Goal: Task Accomplishment & Management: Use online tool/utility

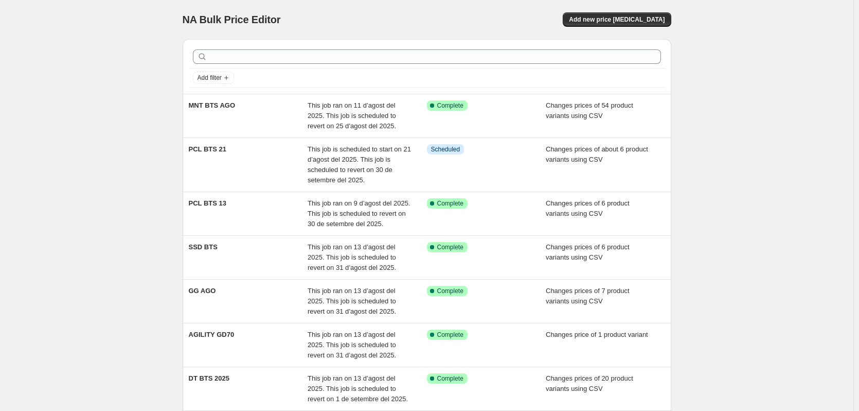
click at [623, 22] on span "Add new price [MEDICAL_DATA]" at bounding box center [617, 19] width 96 height 8
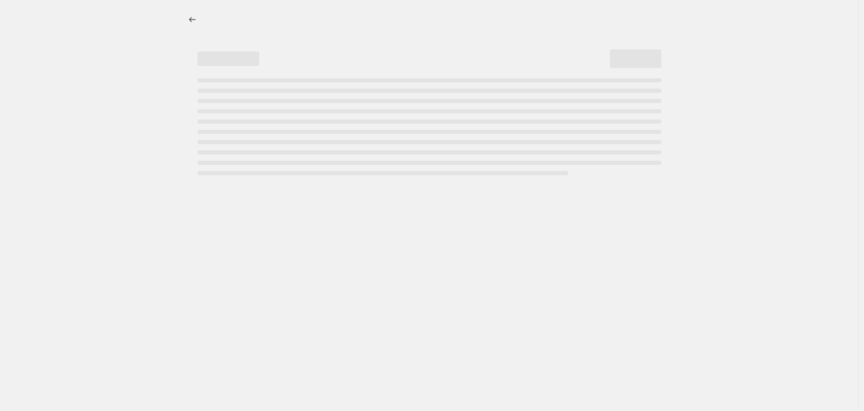
select select "percentage"
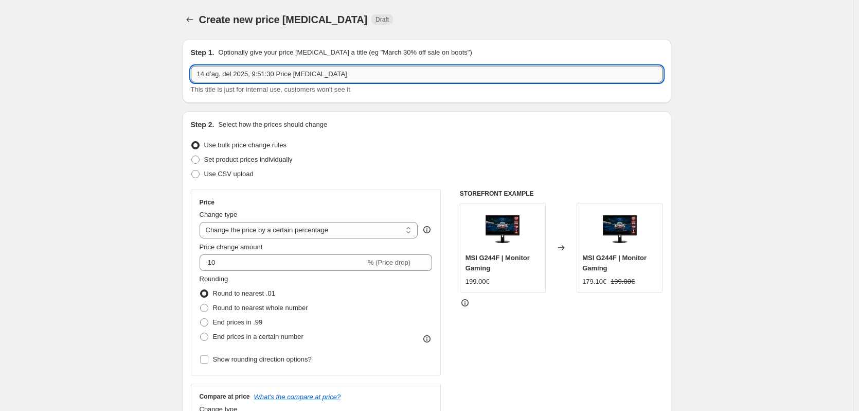
click at [215, 76] on input "14 d’ag. del 2025, 9:51:30 Price change job" at bounding box center [427, 74] width 472 height 16
click at [334, 76] on input "14 d’ag. del 2025, 9:51:30 Price change job" at bounding box center [427, 74] width 472 height 16
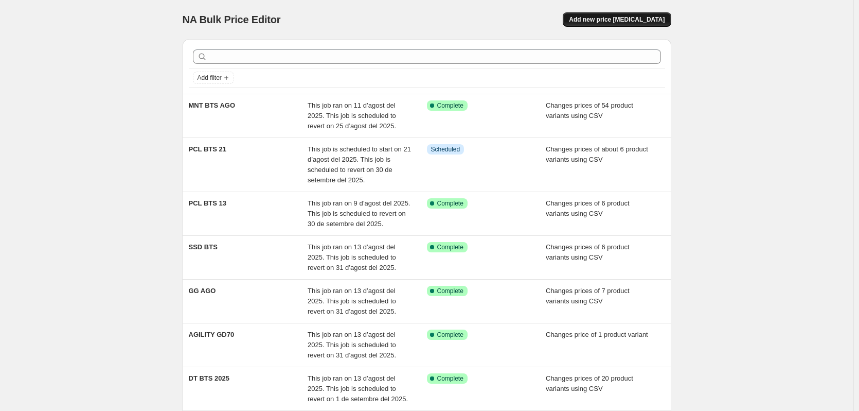
click at [617, 19] on span "Add new price [MEDICAL_DATA]" at bounding box center [617, 19] width 96 height 8
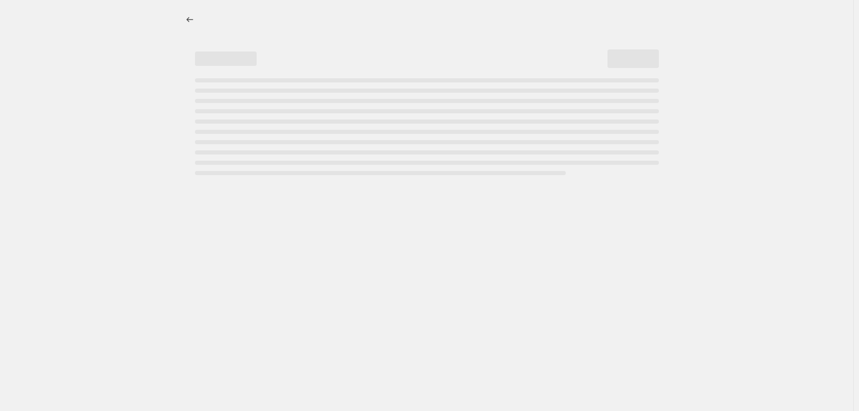
select select "percentage"
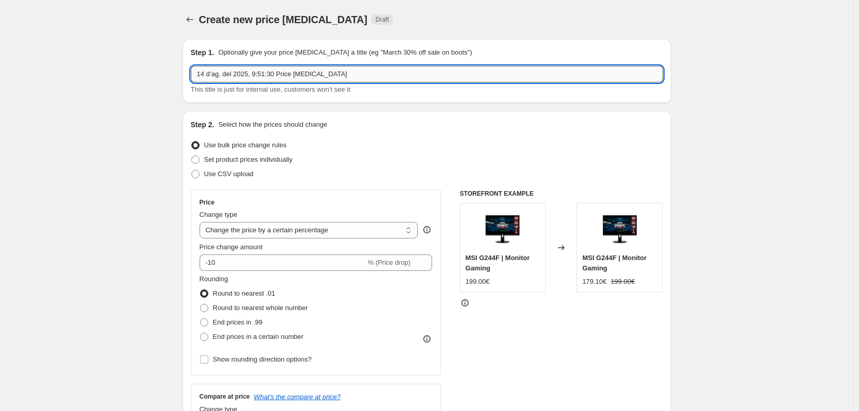
click at [311, 81] on input "14 d’ag. del 2025, 9:51:30 Price change job" at bounding box center [427, 74] width 472 height 16
paste input "AUG BTS PROMO--Modern 14 C7M-423XES"
type input "AUG BTS PROMO--Modern 14 C7M-423XES"
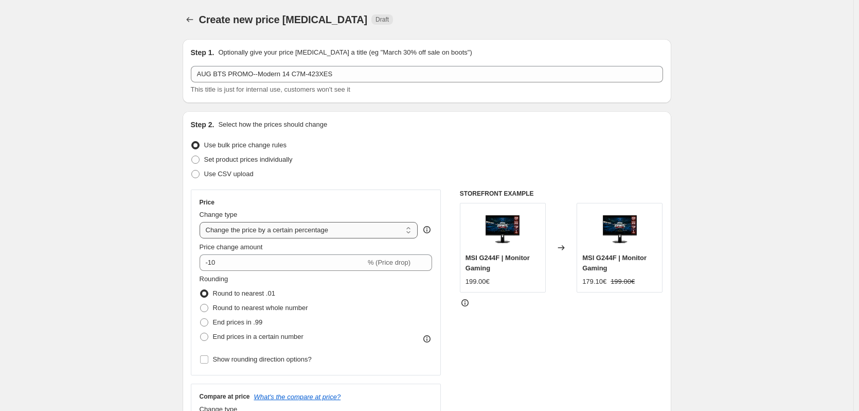
click at [342, 230] on select "Change the price to a certain amount Change the price by a certain amount Chang…" at bounding box center [309, 230] width 219 height 16
select select "to"
click at [202, 222] on select "Change the price to a certain amount Change the price by a certain amount Chang…" at bounding box center [309, 230] width 219 height 16
type input "80.00"
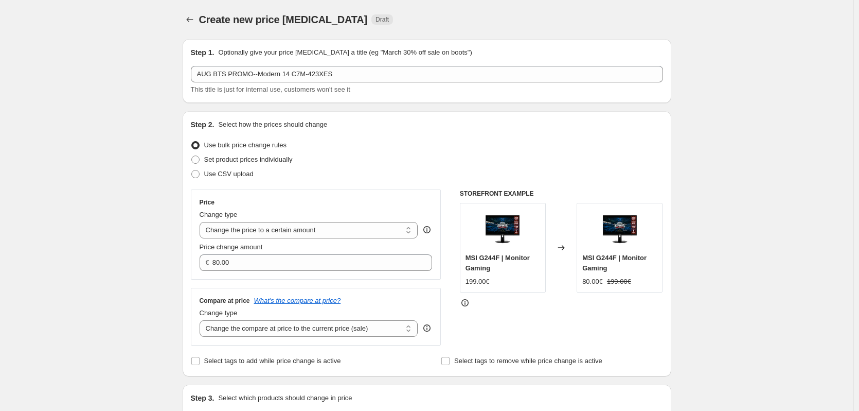
scroll to position [23, 0]
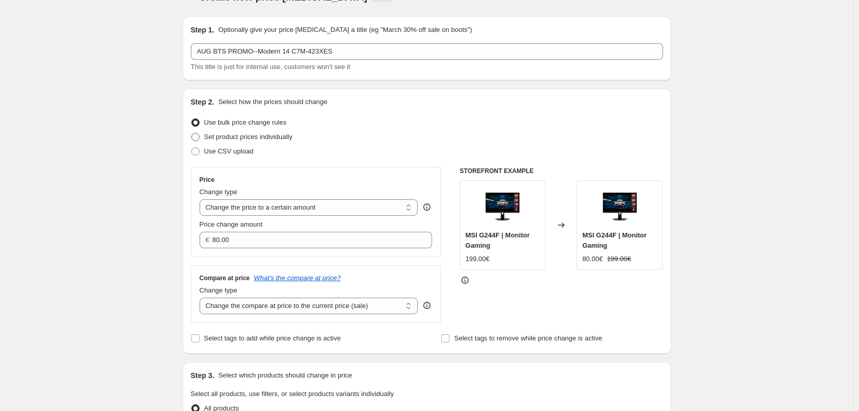
click at [285, 140] on span "Set product prices individually" at bounding box center [248, 137] width 88 height 8
click at [192, 133] on input "Set product prices individually" at bounding box center [191, 133] width 1 height 1
radio input "true"
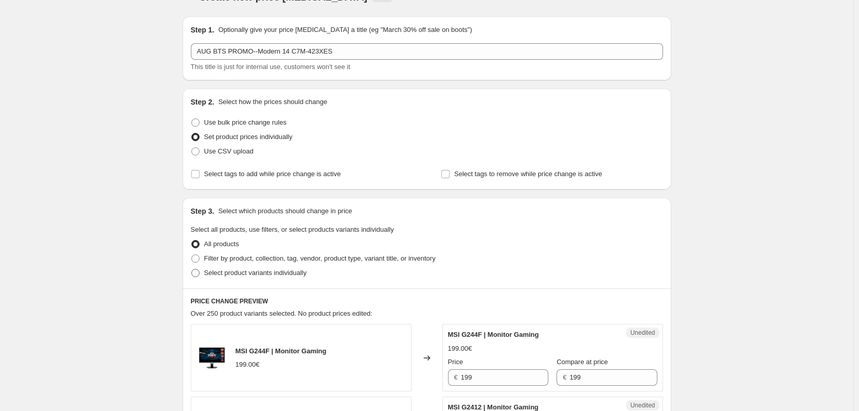
click at [245, 275] on span "Select product variants individually" at bounding box center [255, 273] width 102 height 8
click at [192, 269] on input "Select product variants individually" at bounding box center [191, 269] width 1 height 1
radio input "true"
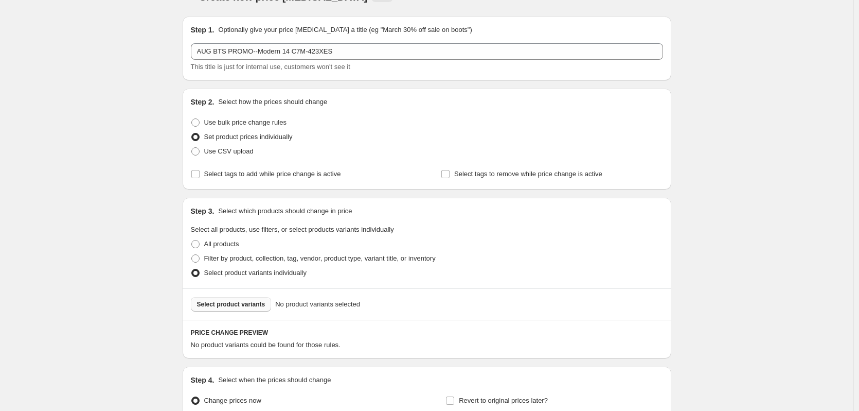
click at [242, 300] on span "Select product variants" at bounding box center [231, 304] width 68 height 8
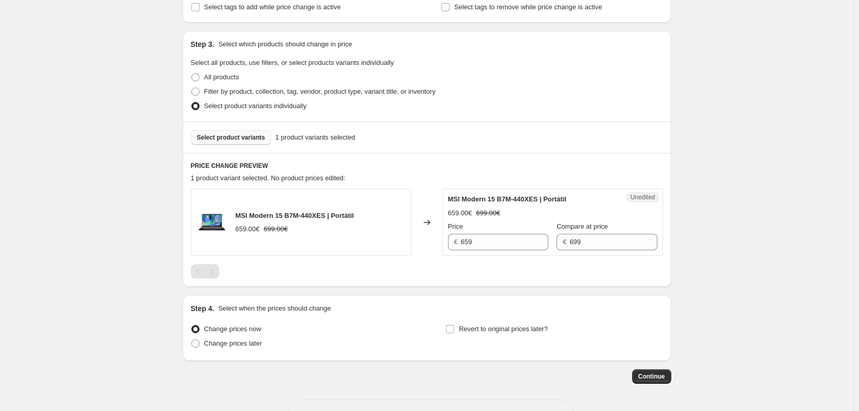
scroll to position [190, 0]
click at [605, 234] on input "699" at bounding box center [613, 241] width 87 height 16
type input "499"
click at [763, 178] on div "Create new price change job. This page is ready Create new price change job Dra…" at bounding box center [427, 127] width 854 height 635
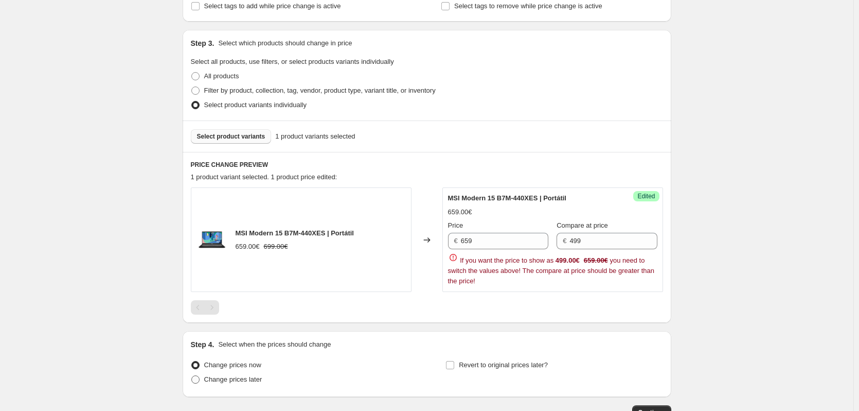
click at [250, 377] on span "Change prices later" at bounding box center [233, 379] width 58 height 8
click at [192, 376] on input "Change prices later" at bounding box center [191, 375] width 1 height 1
radio input "true"
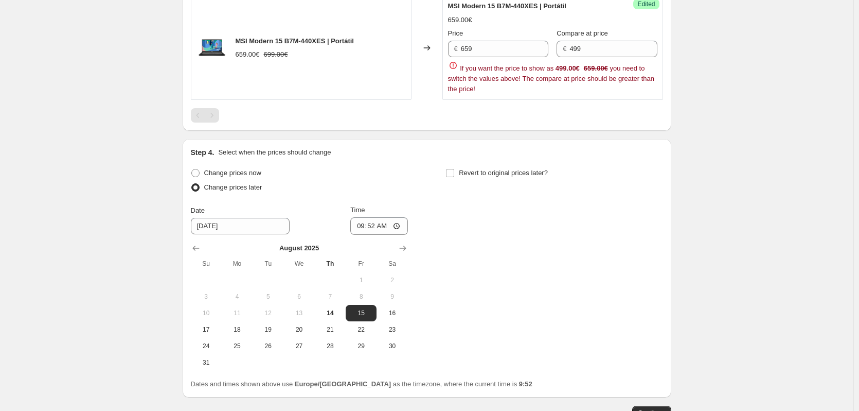
scroll to position [386, 0]
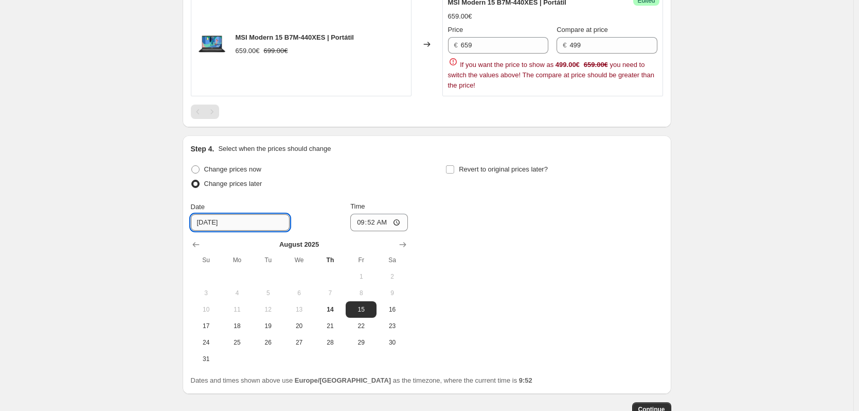
click at [204, 221] on input "8/15/2025" at bounding box center [240, 222] width 99 height 16
click at [366, 311] on span "15" at bounding box center [361, 309] width 23 height 8
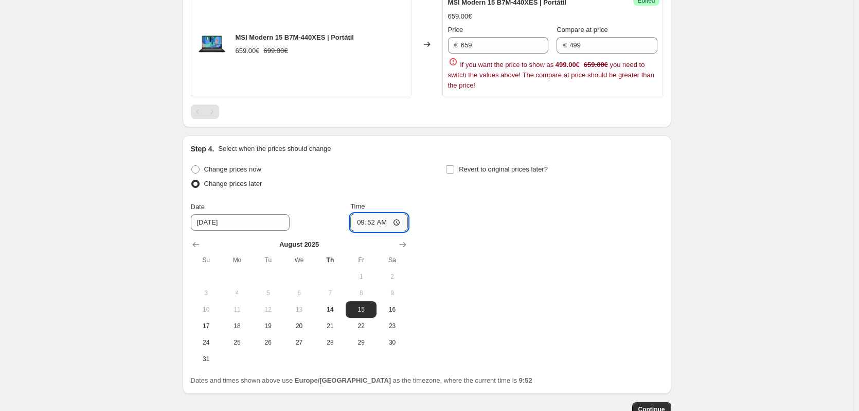
click at [382, 219] on input "09:52" at bounding box center [379, 222] width 58 height 17
type input "15:00"
click at [720, 206] on div "Create new price change job. This page is ready Create new price change job Dra…" at bounding box center [427, 46] width 854 height 865
click at [516, 168] on span "Revert to original prices later?" at bounding box center [503, 169] width 89 height 8
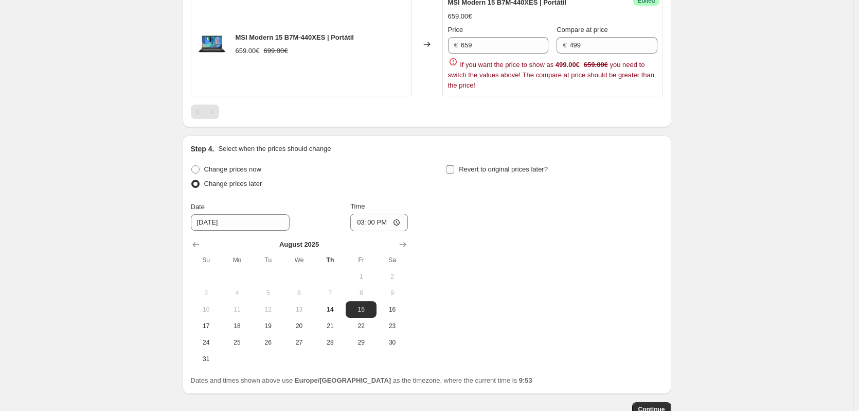
click at [454, 168] on input "Revert to original prices later?" at bounding box center [450, 169] width 8 height 8
checkbox input "true"
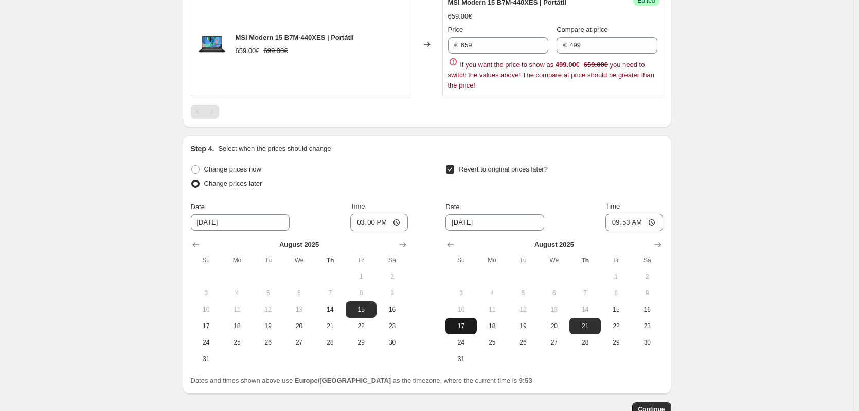
click at [462, 324] on span "17" at bounding box center [461, 326] width 23 height 8
type input "8/17/2025"
click at [631, 223] on input "09:53" at bounding box center [635, 222] width 58 height 17
type input "23:59"
click at [702, 217] on div "Create new price change job. This page is ready Create new price change job Dra…" at bounding box center [427, 46] width 854 height 865
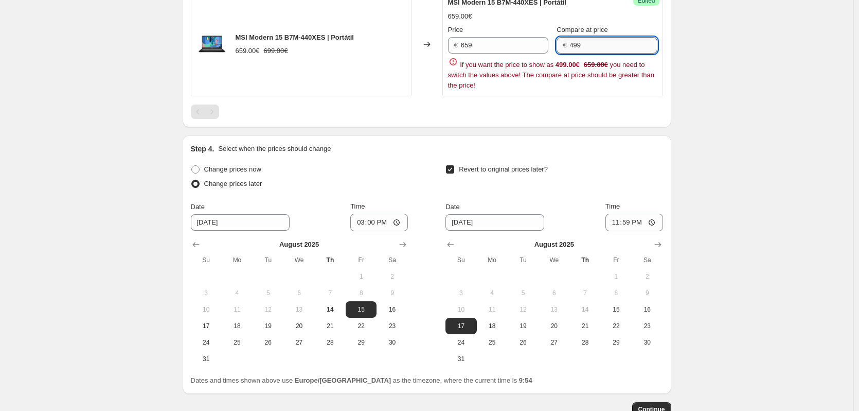
click at [606, 46] on input "499" at bounding box center [613, 45] width 87 height 16
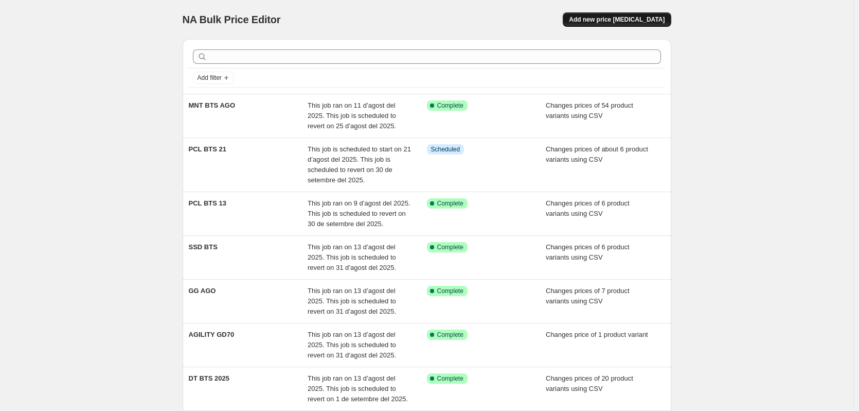
click at [641, 17] on span "Add new price [MEDICAL_DATA]" at bounding box center [617, 19] width 96 height 8
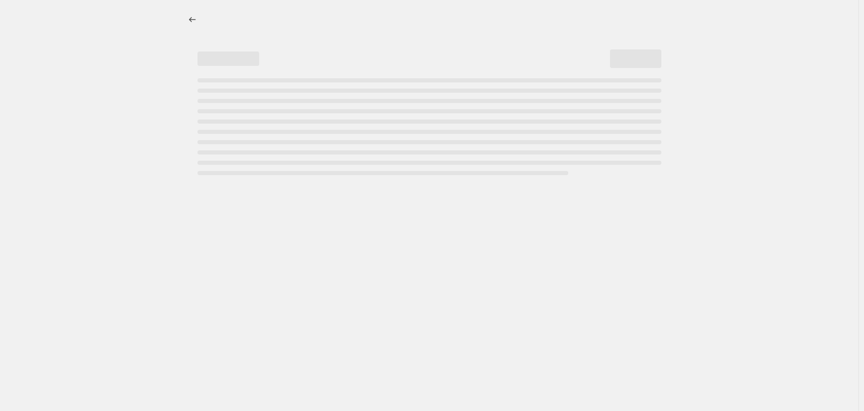
select select "percentage"
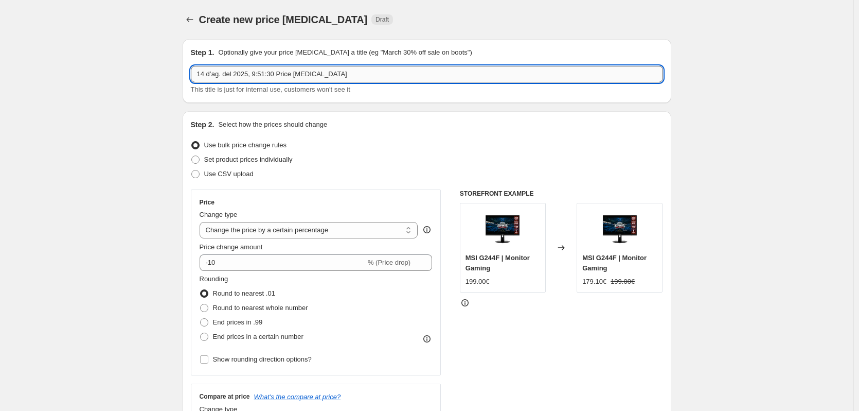
click at [264, 68] on input "14 d’ag. del 2025, 9:51:30 Price change job" at bounding box center [427, 74] width 472 height 16
paste input "AUG BTS PROMO--Modern 14 C7M-423XES"
type input "14 d’ag. del 2025, 9:51AUG BTS PROMO--Modern 14 C7M-423XES:30 Price change job"
click at [251, 164] on span "Set product prices individually" at bounding box center [248, 159] width 88 height 10
click at [192, 156] on input "Set product prices individually" at bounding box center [191, 155] width 1 height 1
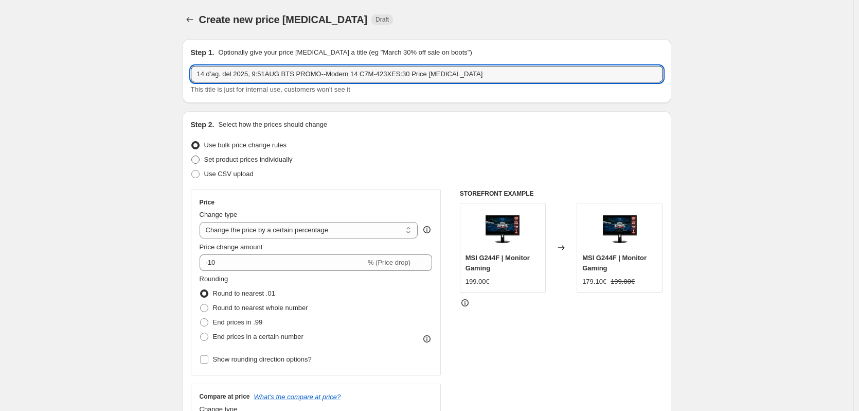
radio input "true"
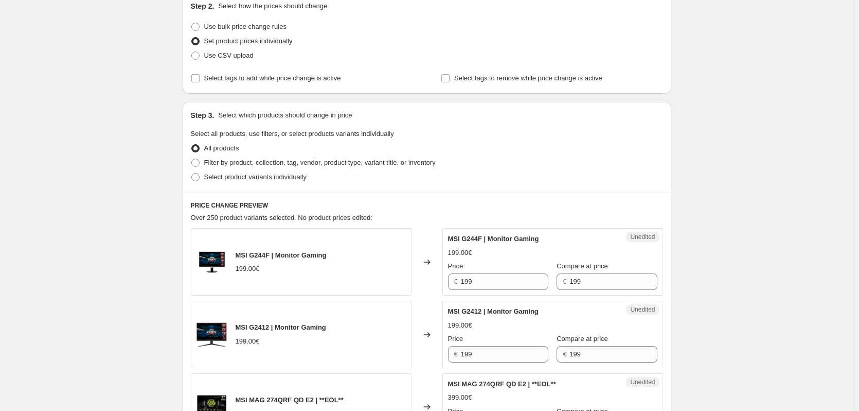
scroll to position [139, 0]
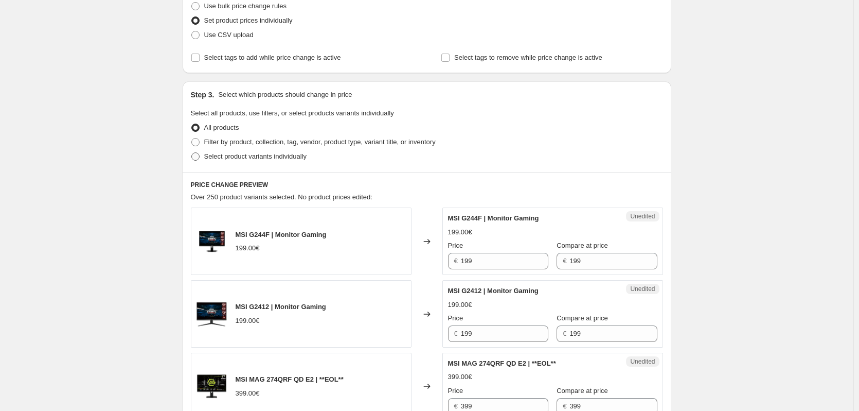
click at [269, 152] on span "Select product variants individually" at bounding box center [255, 156] width 102 height 8
click at [192, 152] on input "Select product variants individually" at bounding box center [191, 152] width 1 height 1
radio input "true"
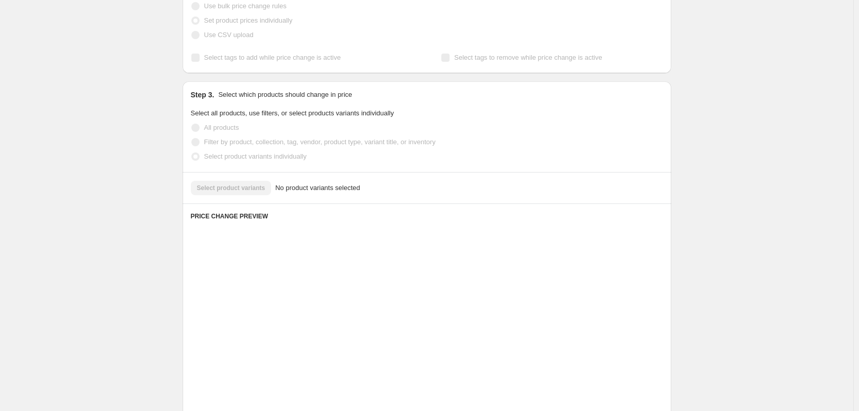
scroll to position [130, 0]
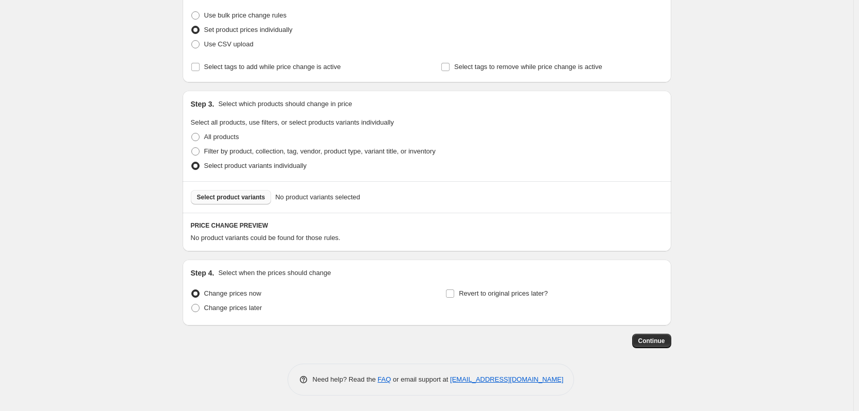
click at [245, 201] on button "Select product variants" at bounding box center [231, 197] width 81 height 14
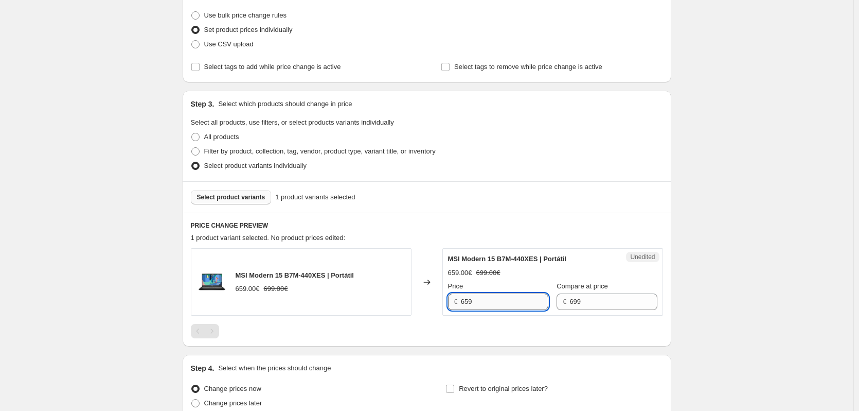
click at [485, 303] on input "659" at bounding box center [504, 301] width 87 height 16
click at [598, 307] on input "699" at bounding box center [613, 301] width 87 height 16
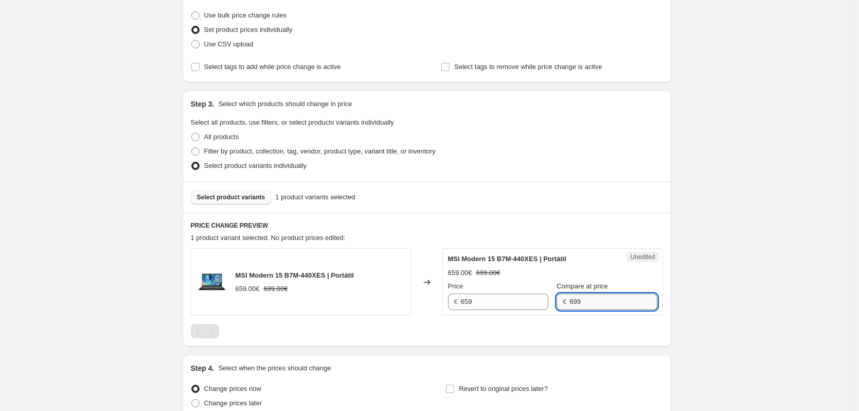
click at [598, 307] on input "699" at bounding box center [613, 301] width 87 height 16
click at [508, 304] on input "659" at bounding box center [504, 301] width 87 height 16
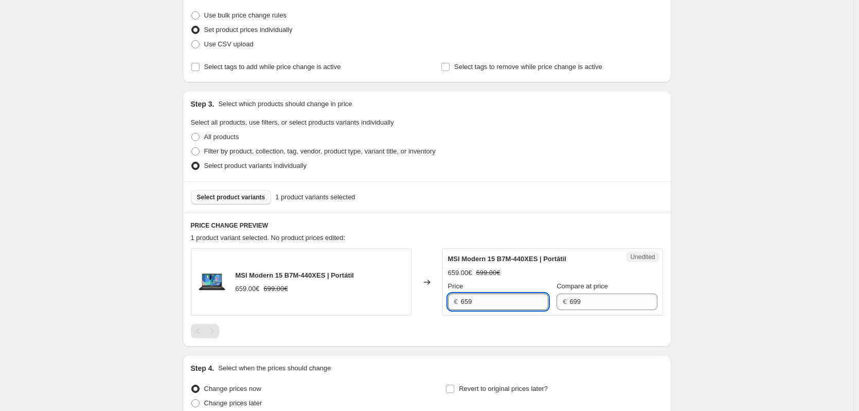
click at [508, 304] on input "659" at bounding box center [504, 301] width 87 height 16
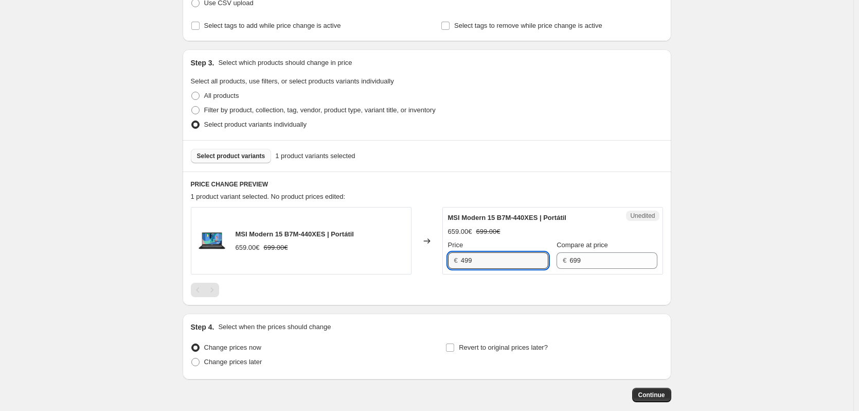
scroll to position [225, 0]
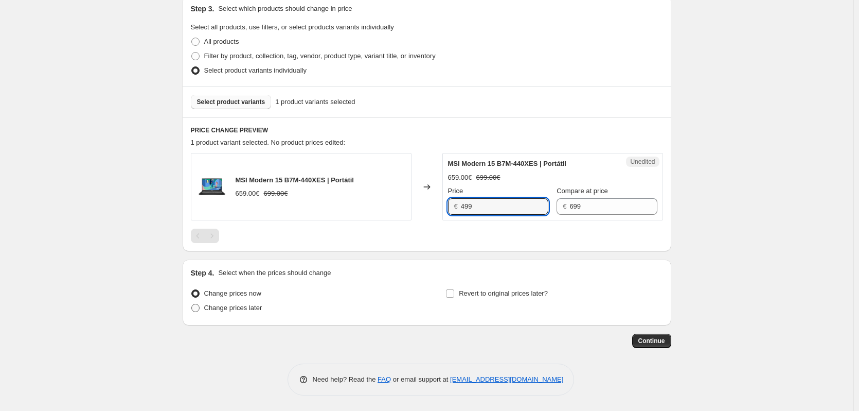
type input "499"
click at [244, 308] on span "Change prices later" at bounding box center [233, 308] width 58 height 8
click at [192, 304] on input "Change prices later" at bounding box center [191, 304] width 1 height 1
radio input "true"
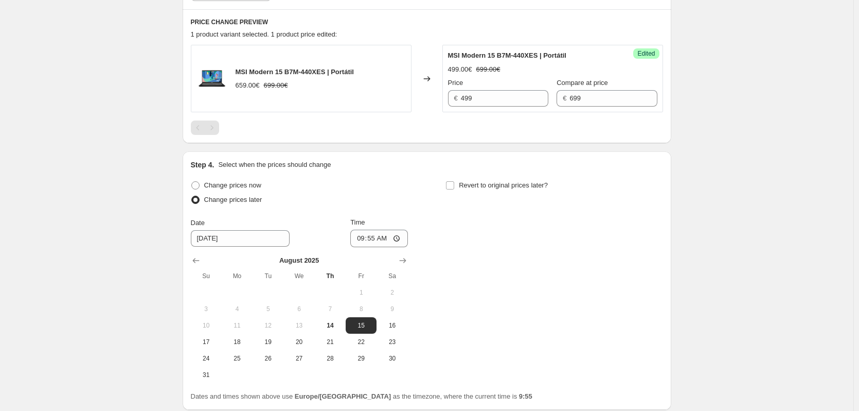
scroll to position [348, 0]
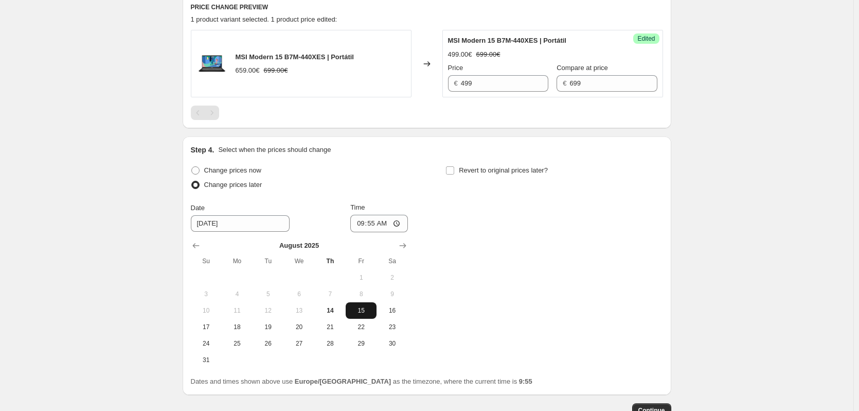
click at [359, 309] on span "15" at bounding box center [361, 310] width 23 height 8
click at [371, 226] on input "09:55" at bounding box center [379, 223] width 58 height 17
type input "15:00"
click at [452, 169] on input "Revert to original prices later?" at bounding box center [450, 170] width 8 height 8
checkbox input "true"
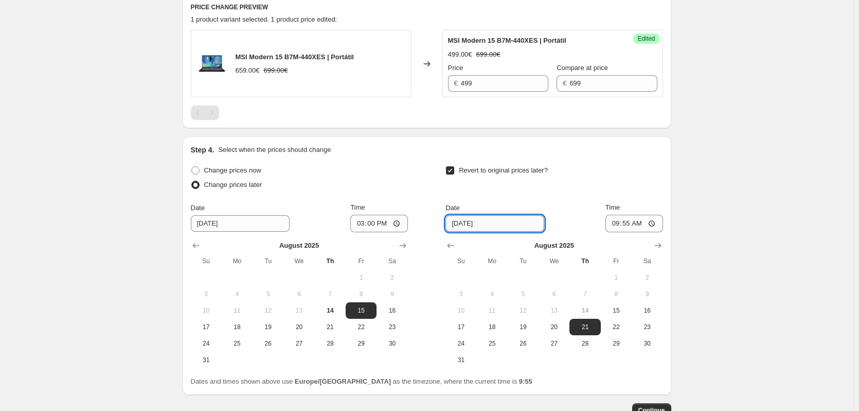
click at [464, 225] on input "[DATE]" at bounding box center [495, 223] width 99 height 16
click at [648, 313] on span "16" at bounding box center [647, 310] width 23 height 8
type input "8/16/2025"
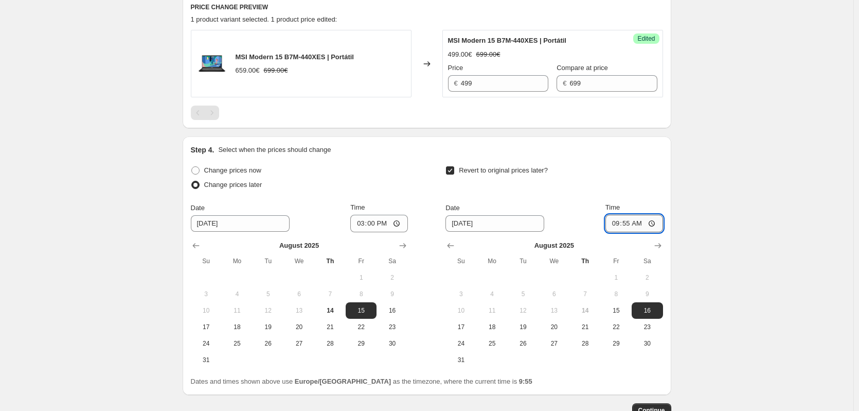
click at [632, 225] on input "09:55" at bounding box center [635, 223] width 58 height 17
type input "23:59"
click at [733, 188] on div "Create new price change job. This page is ready Create new price change job Dra…" at bounding box center [427, 66] width 854 height 828
click at [462, 327] on span "17" at bounding box center [461, 327] width 23 height 8
type input "8/17/2025"
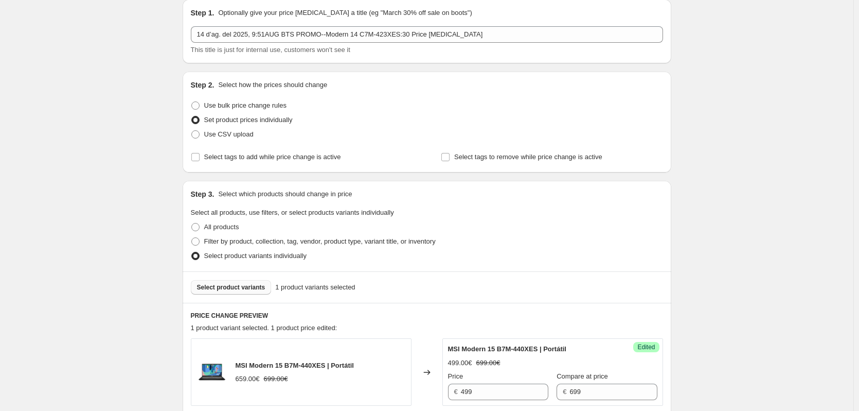
scroll to position [44, 0]
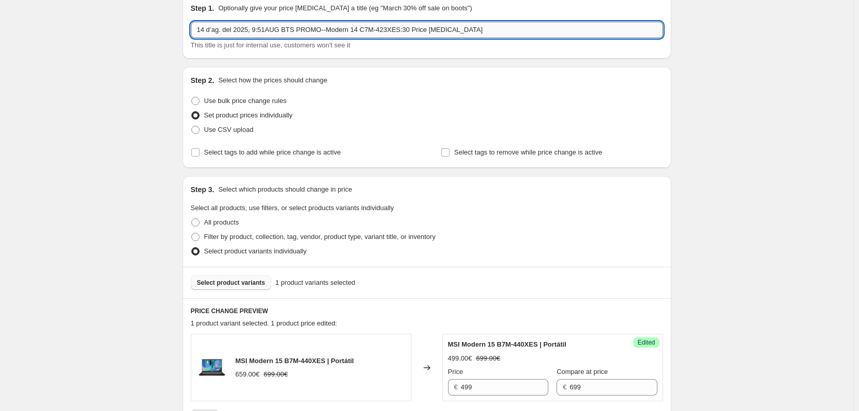
click at [352, 33] on input "14 d’ag. del 2025, 9:51AUG BTS PROMO--Modern 14 C7M-423XES:30 Price change job" at bounding box center [427, 30] width 472 height 16
click at [351, 33] on input "14 d’ag. del 2025, 9:51AUG BTS PROMO--Modern 14 C7M-423XES:30 Price change job" at bounding box center [427, 30] width 472 height 16
paste input "ESHOP Flash sales proposal 8.11"
click at [200, 28] on input "ESHOP Flash sales proposal 8.11" at bounding box center [427, 30] width 472 height 16
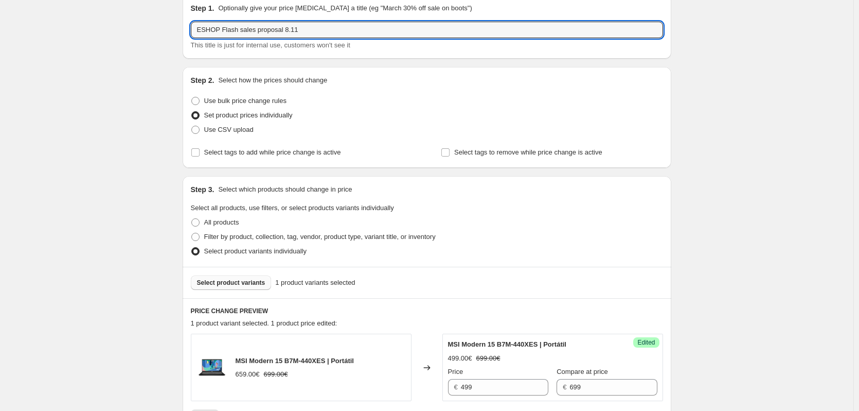
paste input "Modern 15 B7M-440XES"
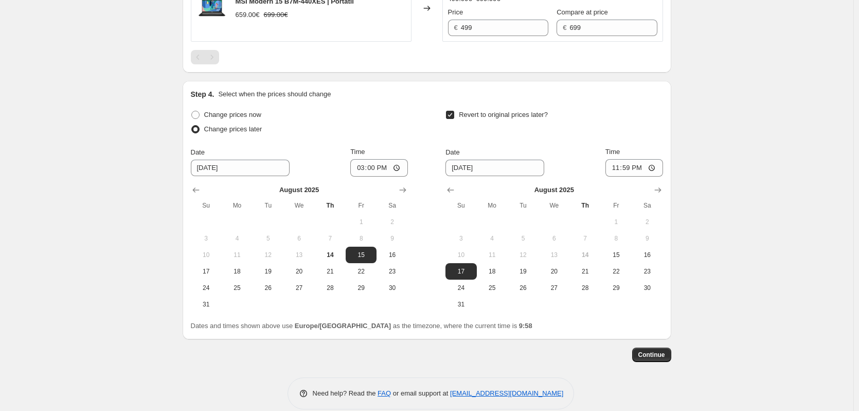
scroll to position [417, 0]
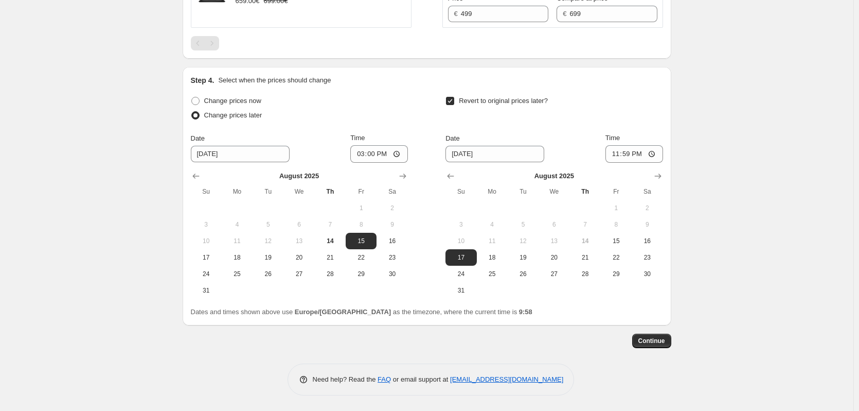
type input "Modern 15 B7M-440XES - ESHOP Flash sales proposal 8.11"
click at [646, 344] on span "Continue" at bounding box center [651, 340] width 27 height 8
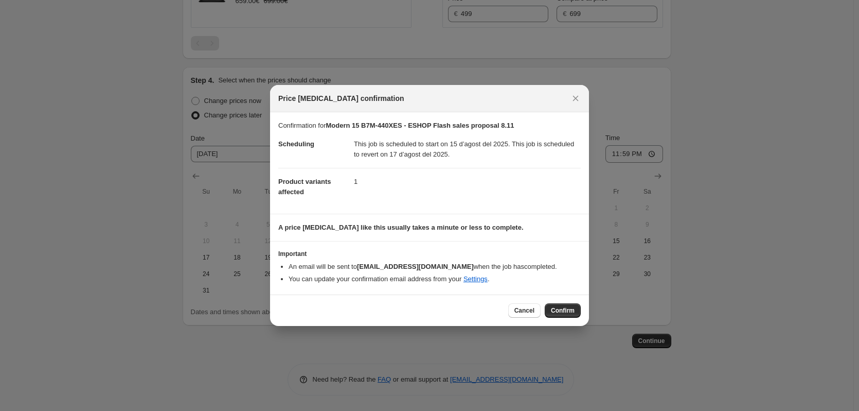
drag, startPoint x: 562, startPoint y: 312, endPoint x: 552, endPoint y: 233, distance: 80.4
click at [552, 233] on p "A price [MEDICAL_DATA] like this usually takes a minute or less to complete." at bounding box center [429, 227] width 303 height 10
click at [565, 309] on span "Confirm" at bounding box center [563, 310] width 24 height 8
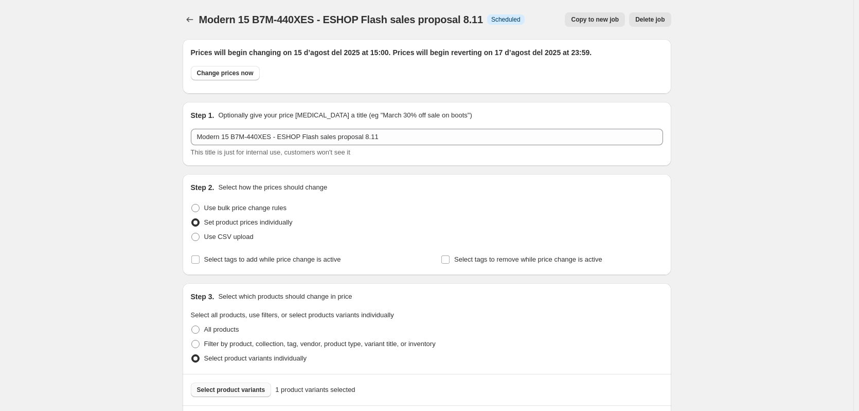
scroll to position [417, 0]
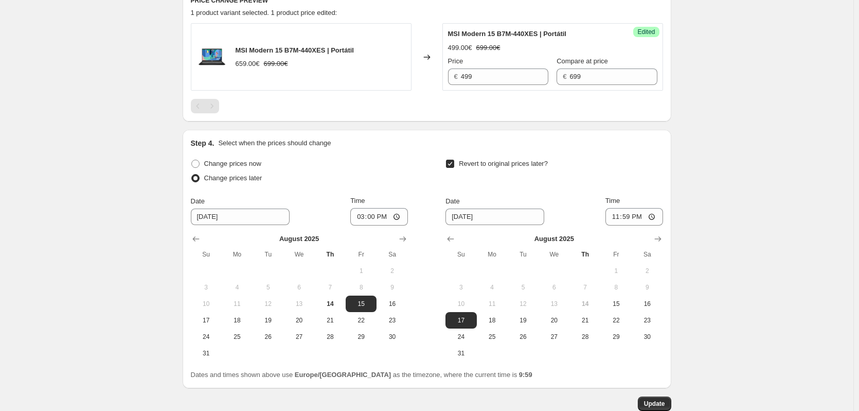
drag, startPoint x: 565, startPoint y: 309, endPoint x: 34, endPoint y: 142, distance: 556.7
click at [34, 155] on div "Modern 15 B7M-440XES - ESHOP Flash sales proposal 8.11. This page is ready Mode…" at bounding box center [427, 28] width 854 height 891
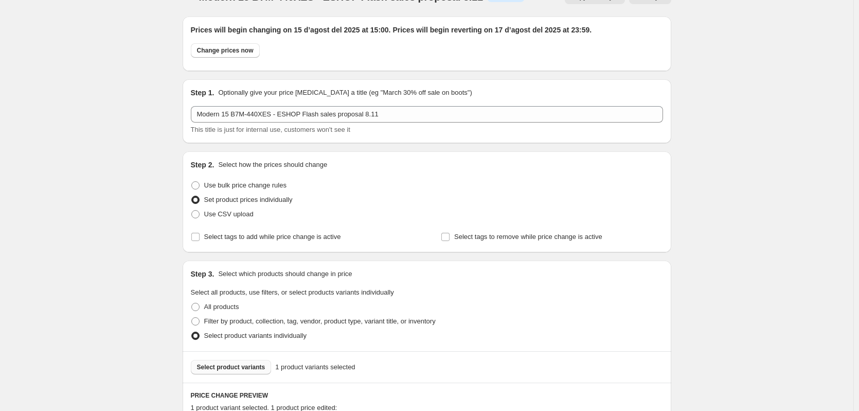
scroll to position [0, 0]
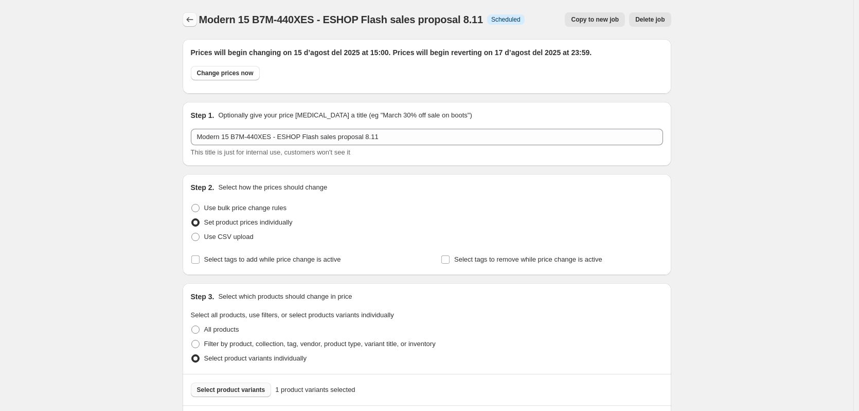
click at [195, 16] on icon "Price change jobs" at bounding box center [190, 19] width 10 height 10
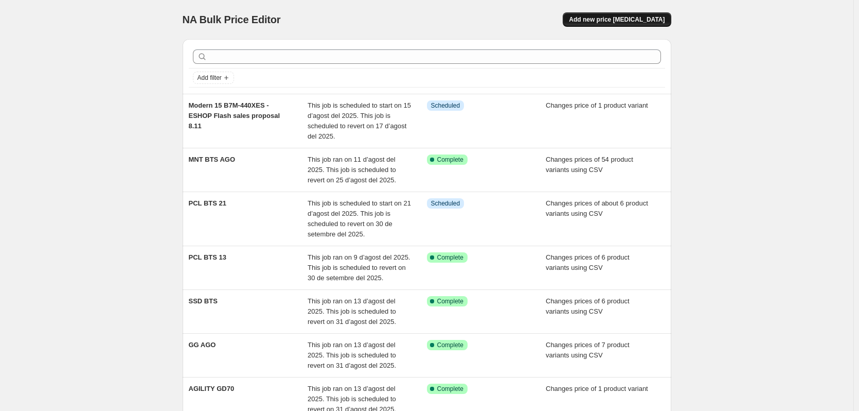
click at [607, 20] on span "Add new price [MEDICAL_DATA]" at bounding box center [617, 19] width 96 height 8
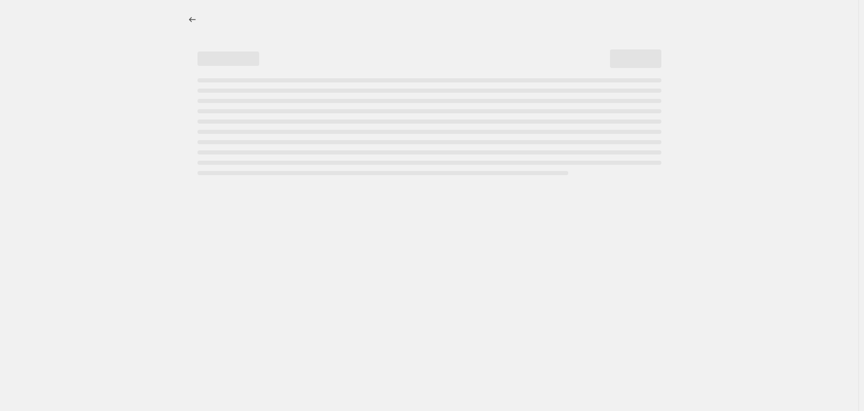
select select "percentage"
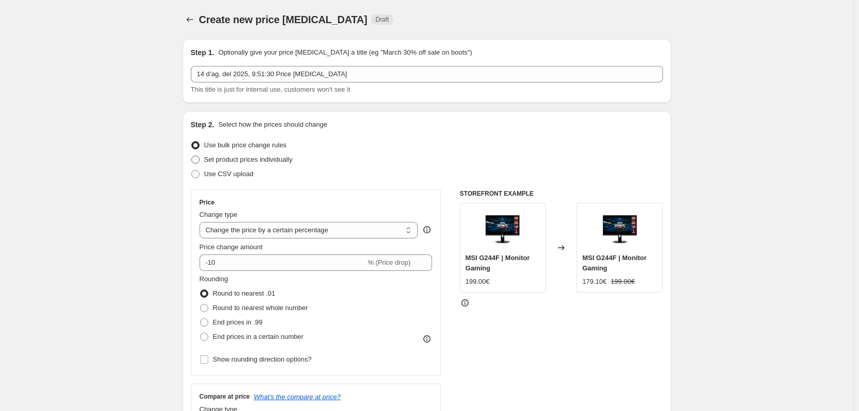
click at [268, 163] on span "Set product prices individually" at bounding box center [248, 159] width 88 height 8
click at [192, 156] on input "Set product prices individually" at bounding box center [191, 155] width 1 height 1
radio input "true"
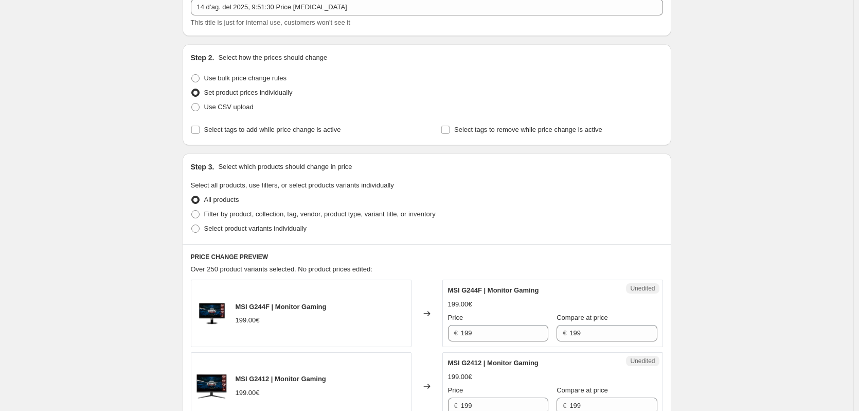
scroll to position [49, 0]
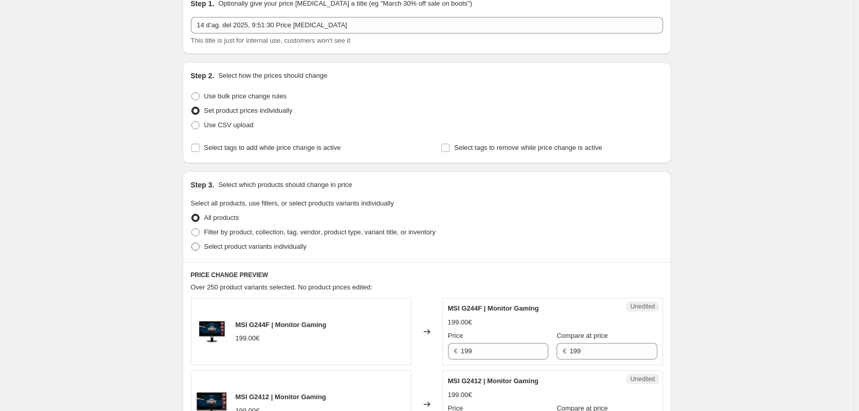
click at [256, 248] on span "Select product variants individually" at bounding box center [255, 246] width 102 height 8
click at [192, 243] on input "Select product variants individually" at bounding box center [191, 242] width 1 height 1
radio input "true"
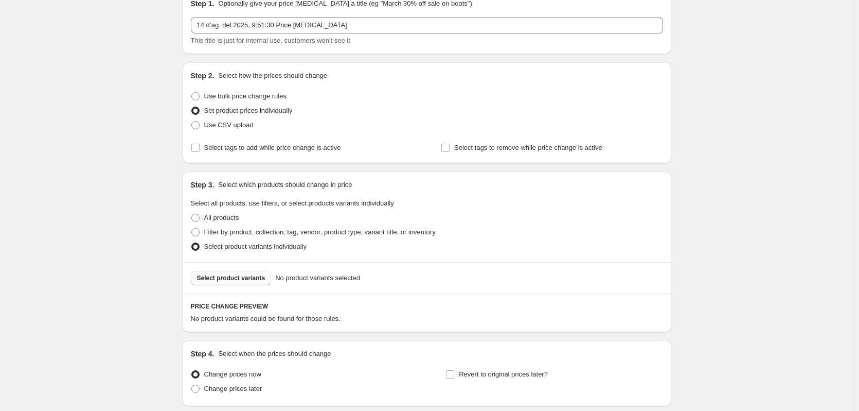
click at [262, 273] on button "Select product variants" at bounding box center [231, 278] width 81 height 14
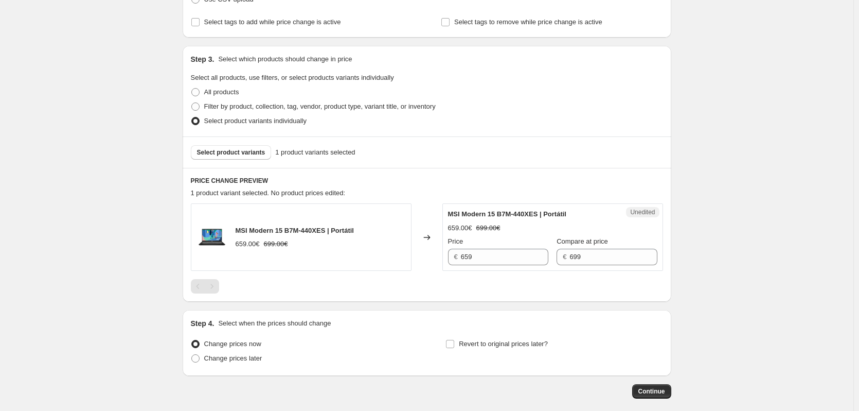
scroll to position [184, 0]
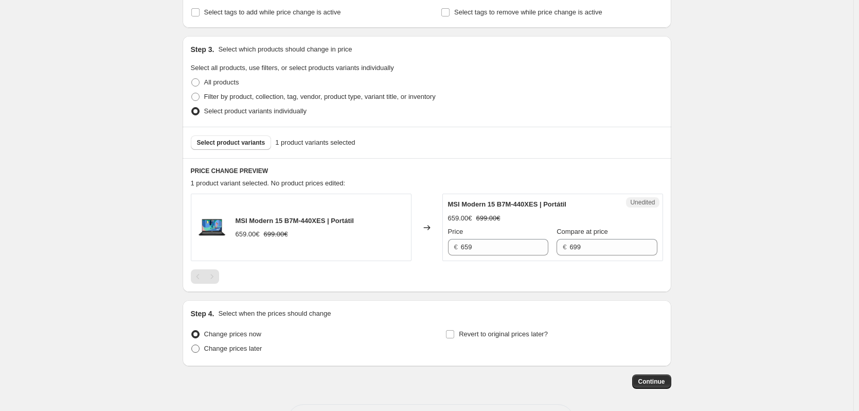
click at [248, 350] on span "Change prices later" at bounding box center [233, 348] width 58 height 8
click at [192, 345] on input "Change prices later" at bounding box center [191, 344] width 1 height 1
radio input "true"
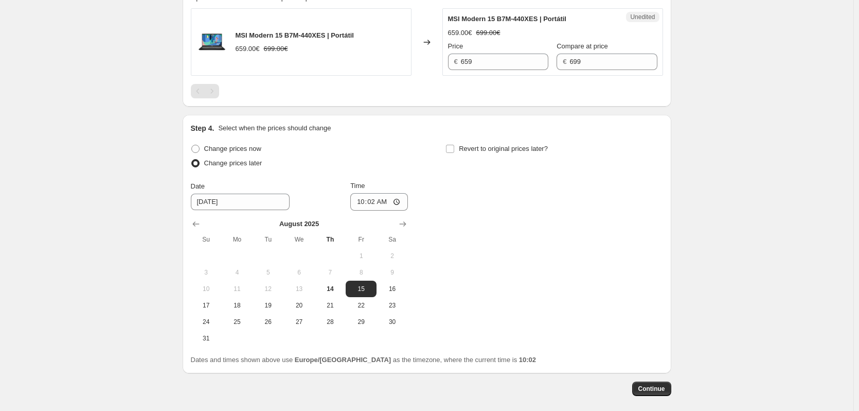
scroll to position [383, 0]
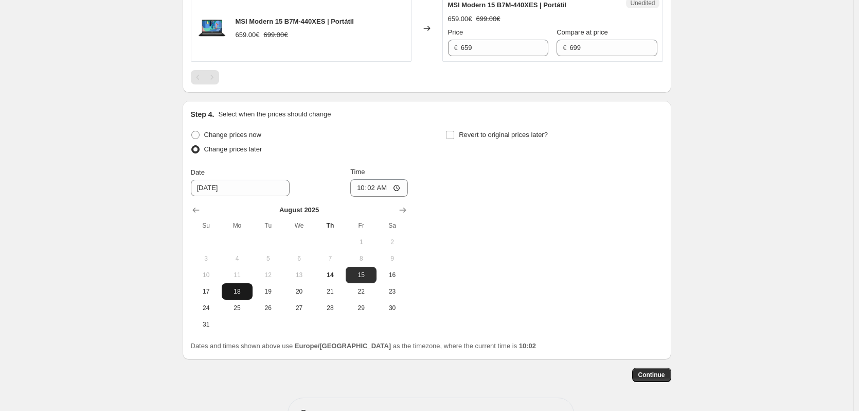
click at [249, 289] on span "18" at bounding box center [237, 291] width 23 height 8
type input "8/18/2025"
click at [378, 192] on input "10:02" at bounding box center [379, 187] width 58 height 17
type input "00:00"
click at [653, 371] on span "Continue" at bounding box center [651, 374] width 27 height 8
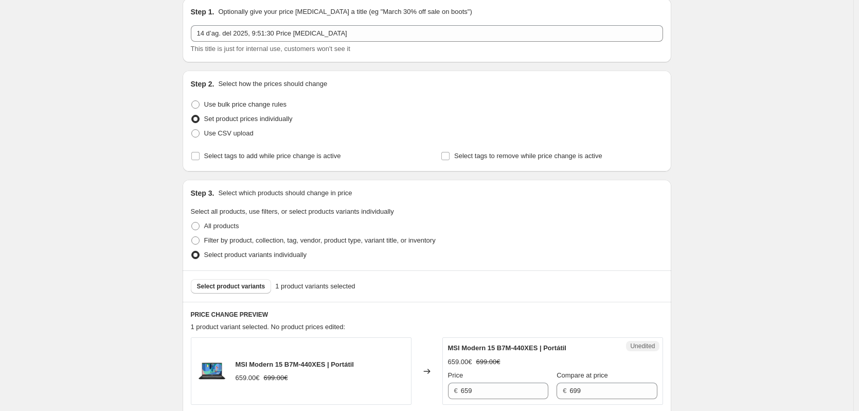
scroll to position [58, 0]
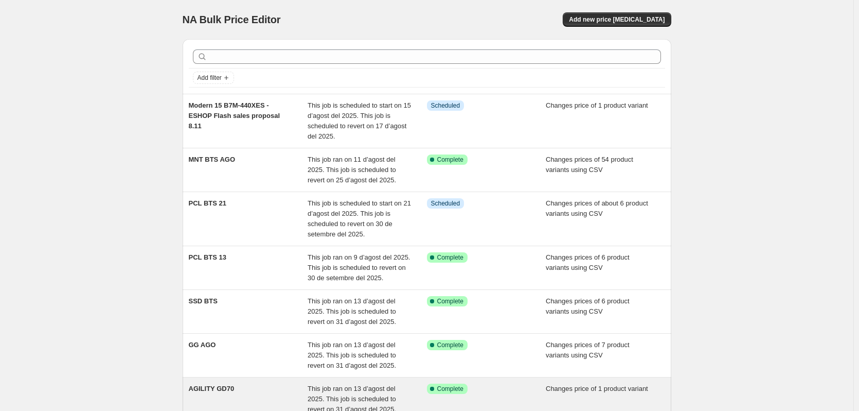
click at [208, 385] on span "AGILITY GD70" at bounding box center [212, 388] width 46 height 8
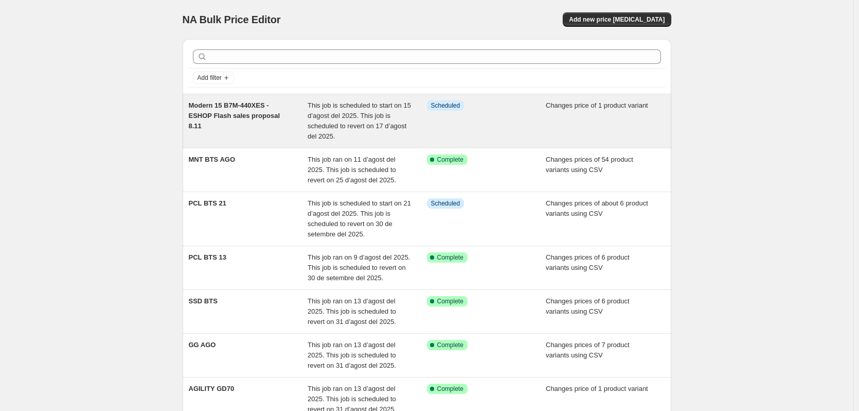
click at [233, 121] on div "Modern 15 B7M-440XES - ESHOP Flash sales proposal 8.11" at bounding box center [248, 120] width 119 height 41
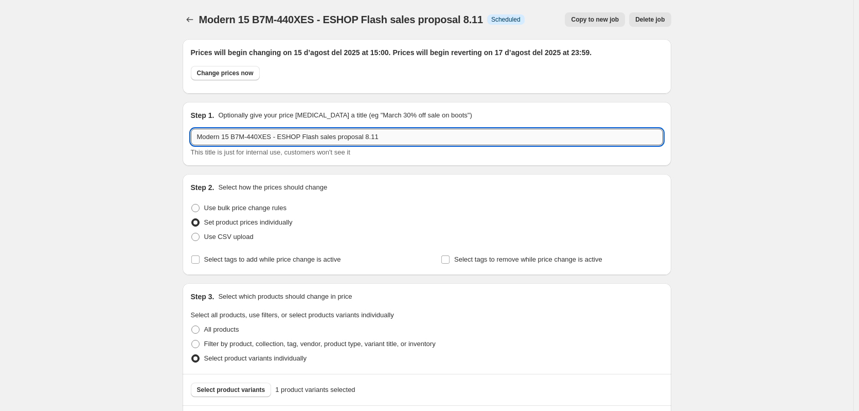
click at [344, 136] on input "Modern 15 B7M-440XES - ESHOP Flash sales proposal 8.11" at bounding box center [427, 137] width 472 height 16
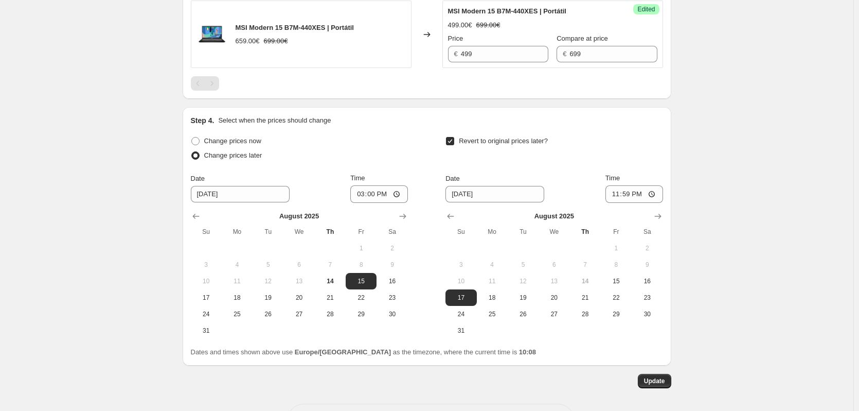
scroll to position [441, 0]
type input "Modern 15 B7M-440XES - Flash Sales 15-AGO"
click at [655, 378] on span "Update" at bounding box center [654, 380] width 21 height 8
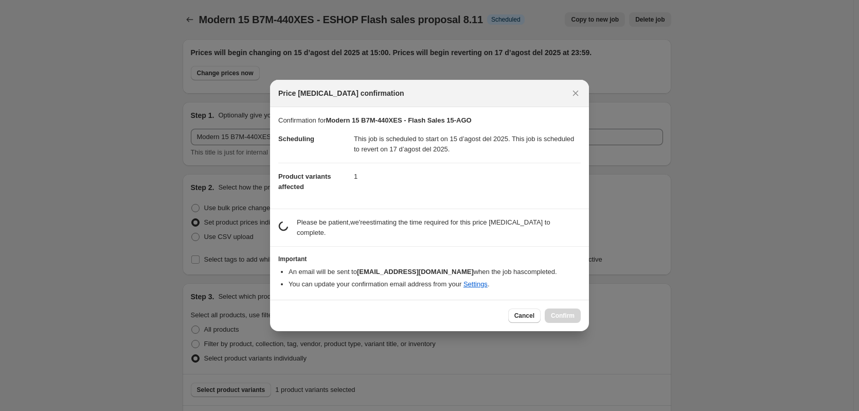
scroll to position [0, 0]
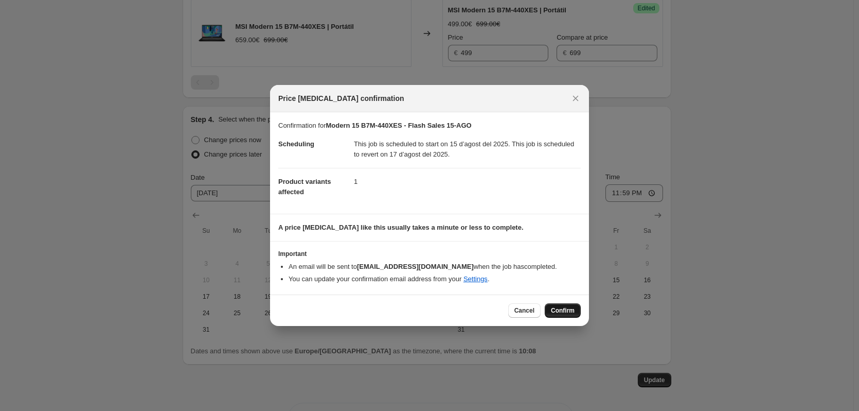
click at [564, 314] on span "Confirm" at bounding box center [563, 310] width 24 height 8
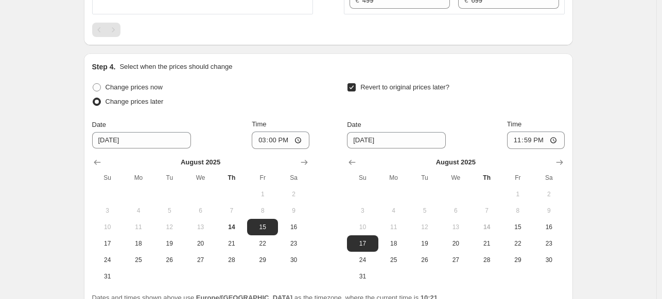
scroll to position [494, 0]
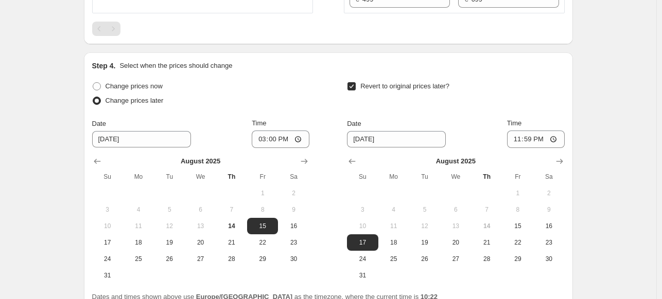
drag, startPoint x: 582, startPoint y: 42, endPoint x: 656, endPoint y: 93, distance: 89.2
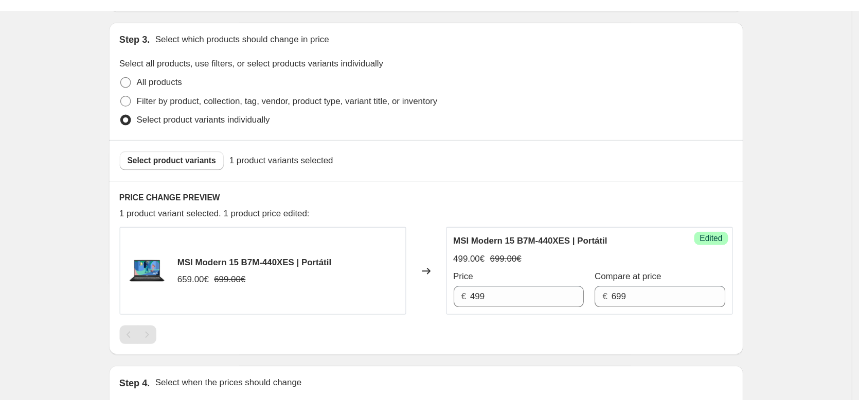
scroll to position [275, 0]
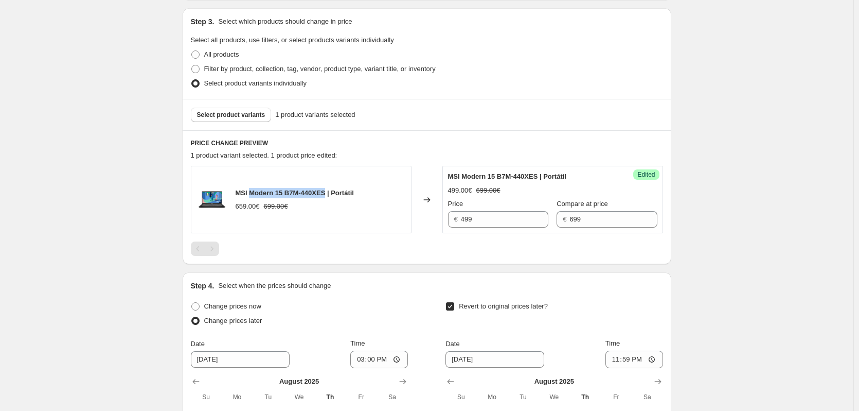
drag, startPoint x: 252, startPoint y: 192, endPoint x: 328, endPoint y: 191, distance: 75.6
click at [328, 191] on span "MSI Modern 15 B7M-440XES | Portátil" at bounding box center [295, 193] width 118 height 8
copy span "Modern 15 B7M-440XES"
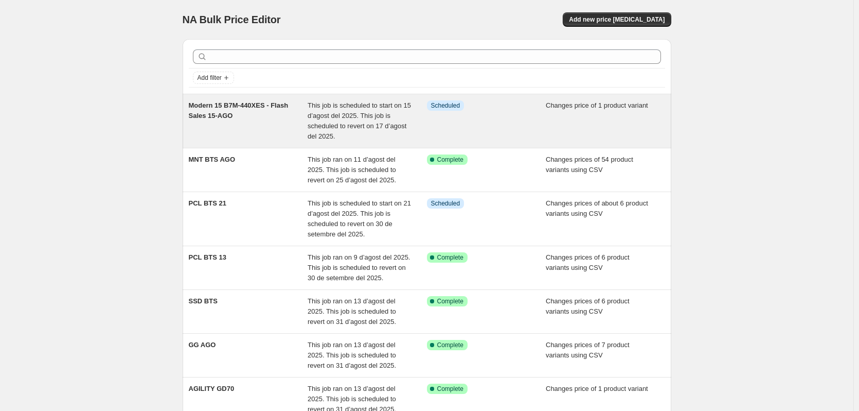
click at [483, 112] on div "Info Scheduled" at bounding box center [486, 120] width 119 height 41
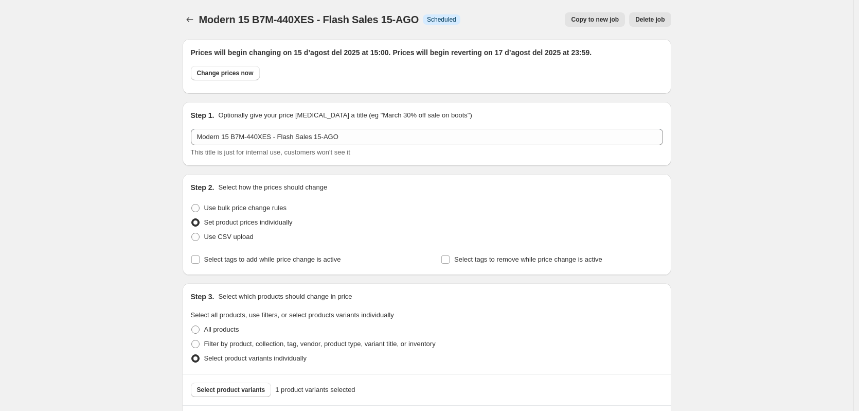
click at [656, 12] on div "Modern 15 B7M-440XES - Flash Sales 15-AGO. This page is ready Modern 15 B7M-440…" at bounding box center [427, 19] width 489 height 39
click at [659, 14] on button "Delete job" at bounding box center [650, 19] width 42 height 14
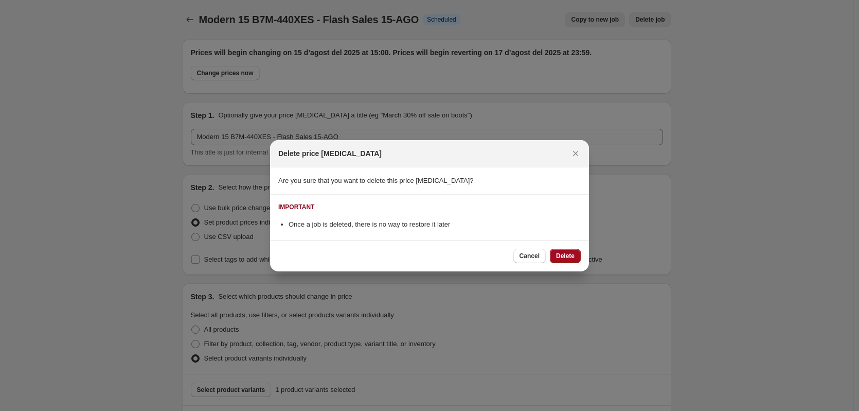
click at [564, 253] on span "Delete" at bounding box center [565, 256] width 19 height 8
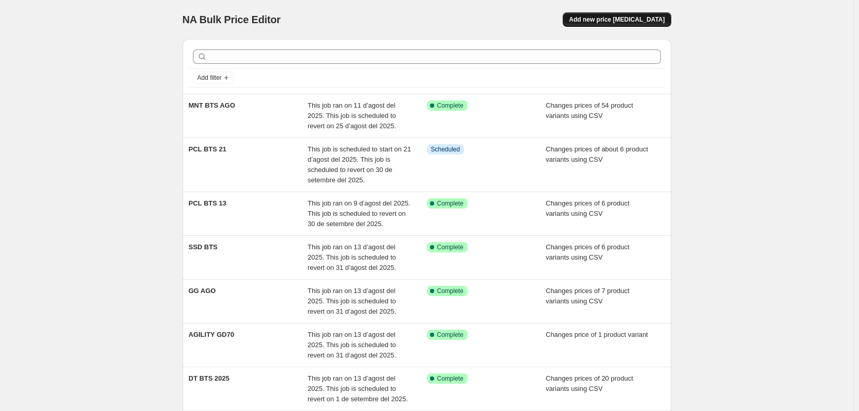
click at [625, 21] on span "Add new price [MEDICAL_DATA]" at bounding box center [617, 19] width 96 height 8
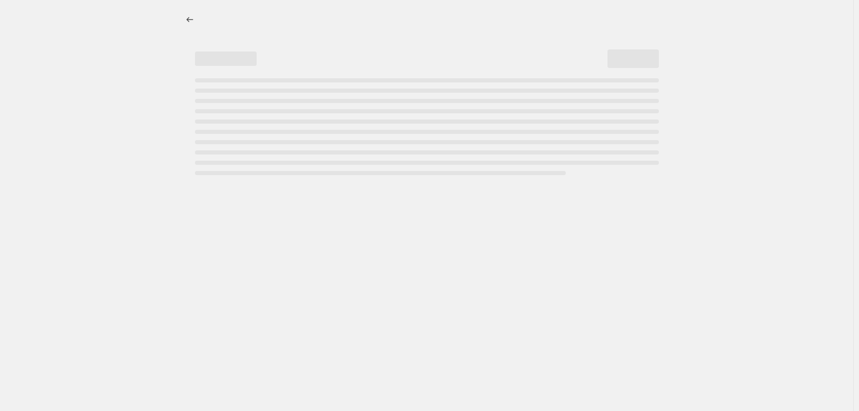
select select "percentage"
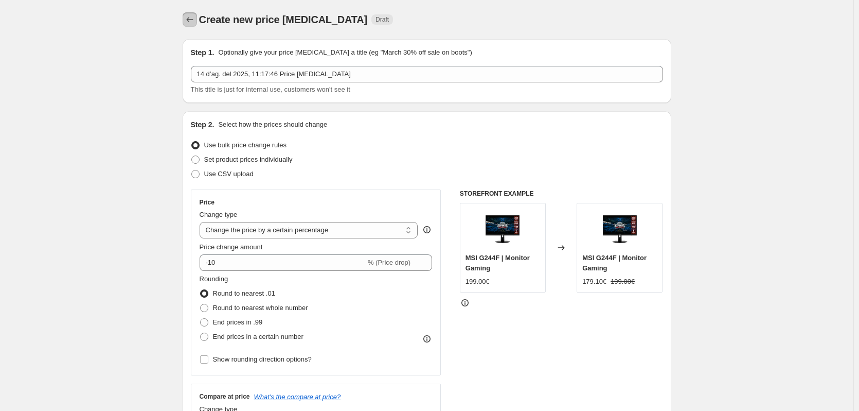
click at [195, 19] on icon "Price change jobs" at bounding box center [190, 19] width 10 height 10
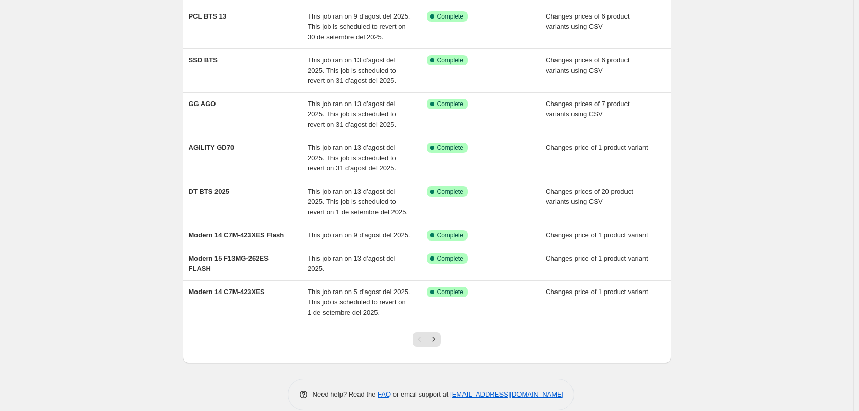
scroll to position [190, 0]
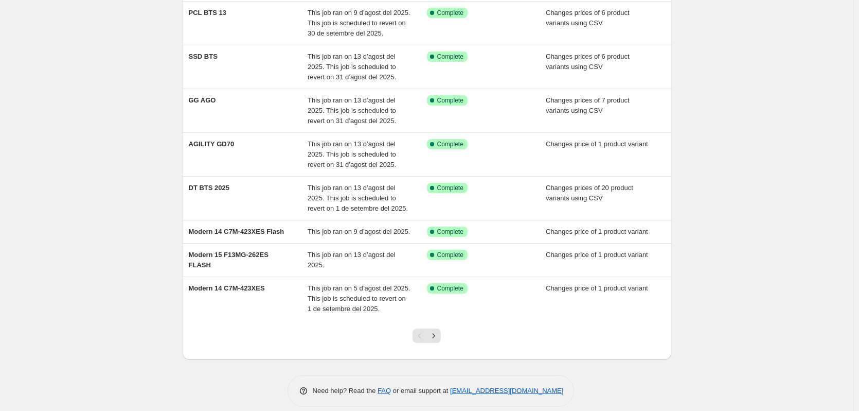
click at [432, 339] on icon "Next" at bounding box center [434, 335] width 10 height 10
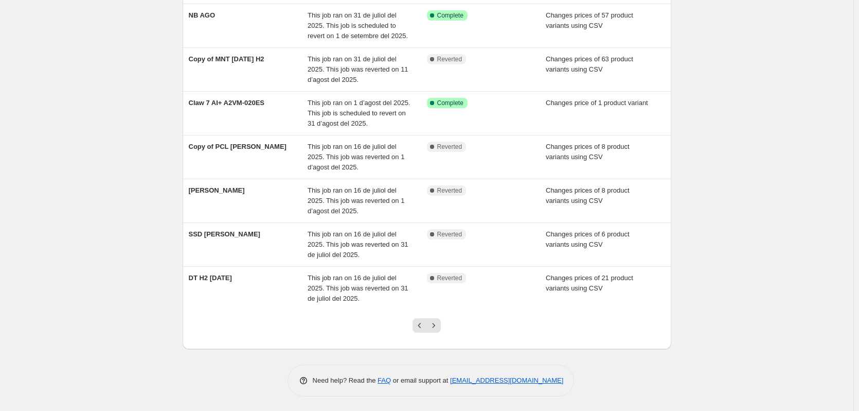
scroll to position [222, 0]
click at [425, 324] on icon "Previous" at bounding box center [420, 324] width 10 height 10
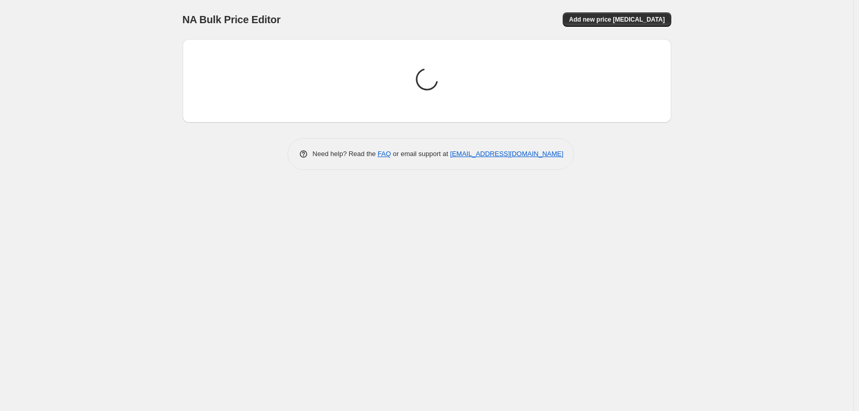
scroll to position [0, 0]
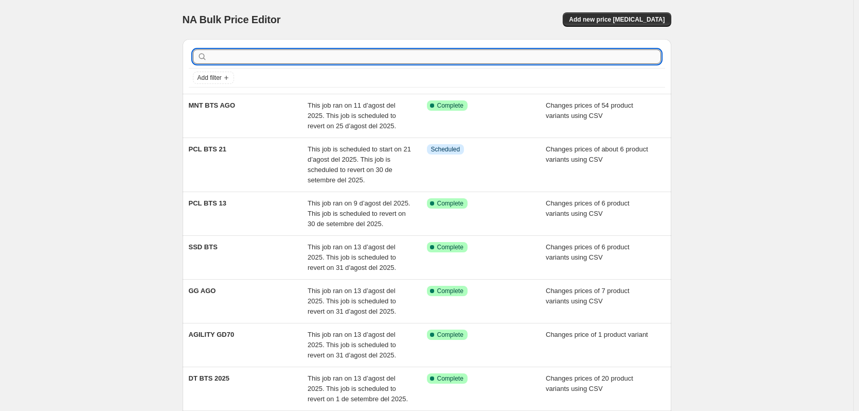
click at [353, 58] on input "text" at bounding box center [435, 56] width 452 height 14
type input "bts"
click at [227, 58] on input "bts" at bounding box center [425, 56] width 433 height 14
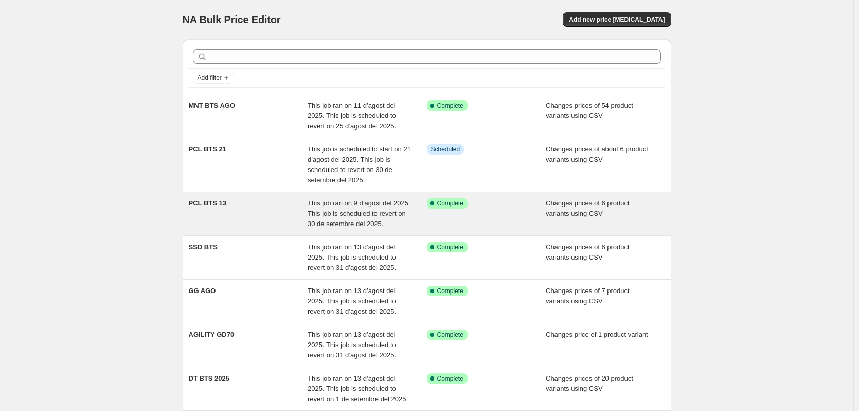
click at [232, 209] on div "PCL BTS 13" at bounding box center [248, 213] width 119 height 31
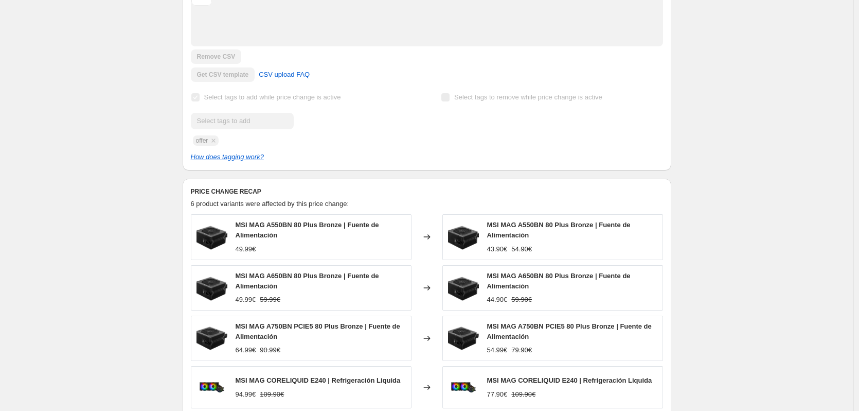
scroll to position [314, 0]
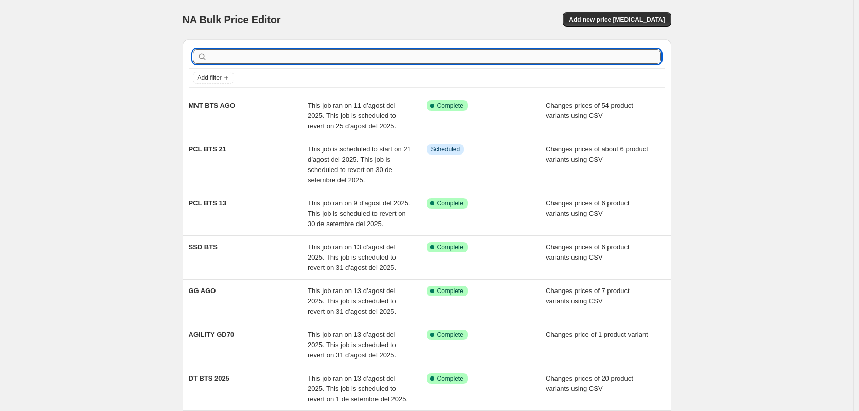
click at [254, 60] on input "text" at bounding box center [435, 56] width 452 height 14
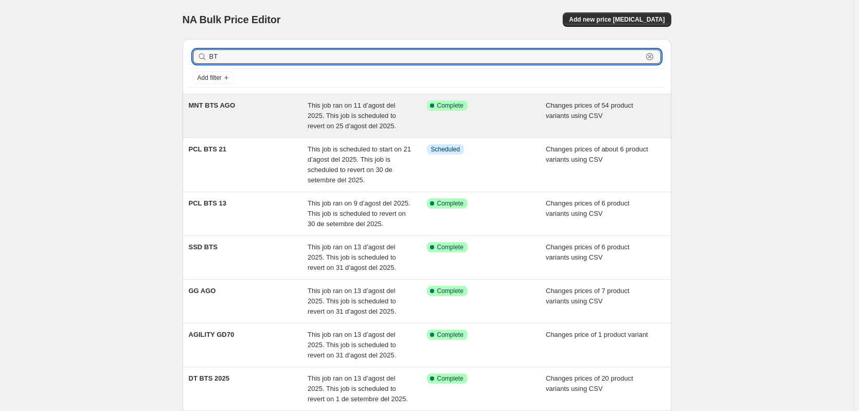
type input "BTS"
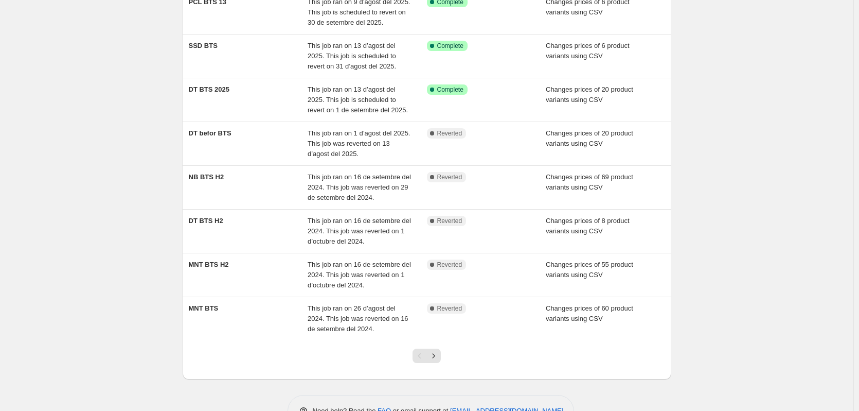
scroll to position [204, 0]
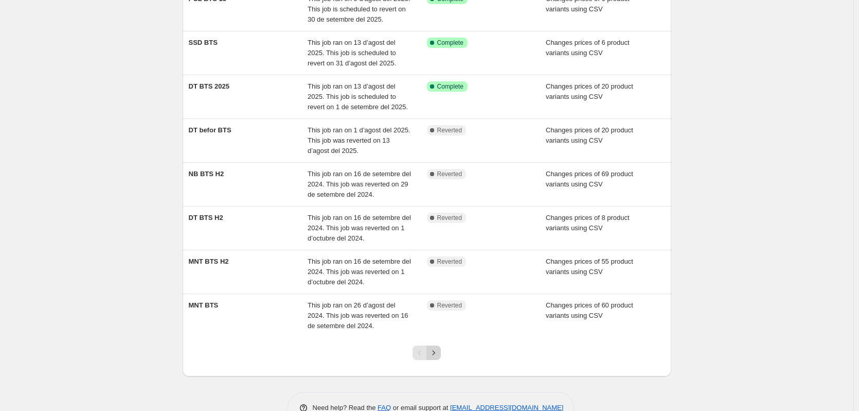
click at [439, 357] on icon "Next" at bounding box center [434, 352] width 10 height 10
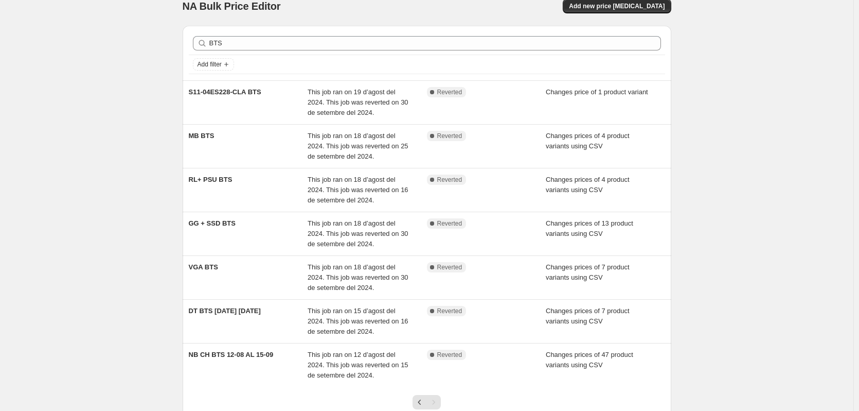
scroll to position [0, 0]
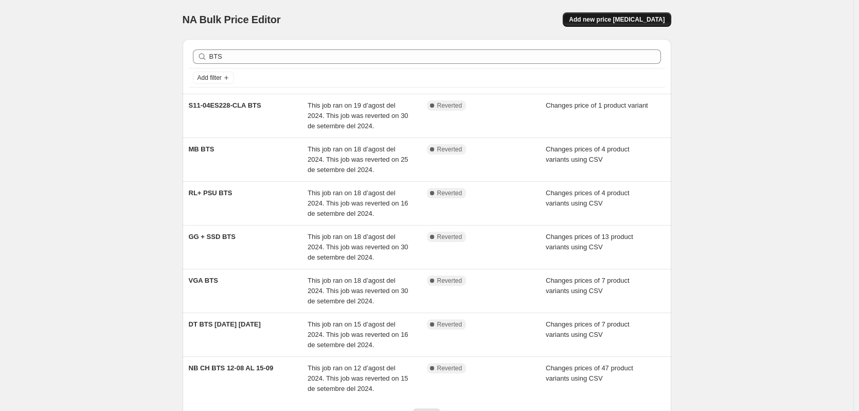
click at [656, 14] on button "Add new price [MEDICAL_DATA]" at bounding box center [617, 19] width 108 height 14
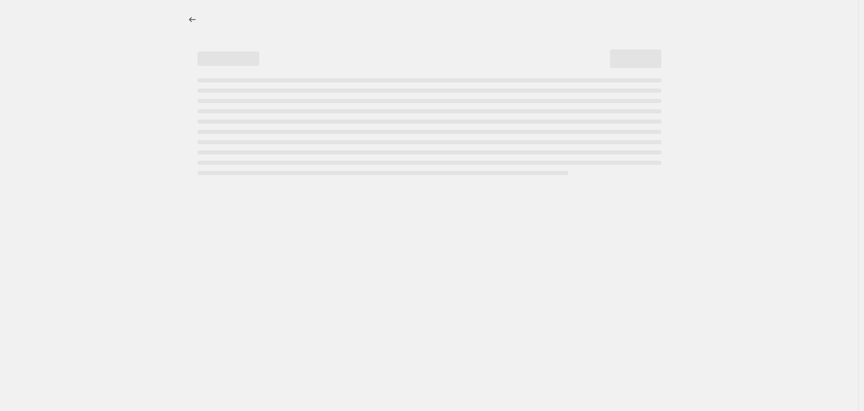
select select "percentage"
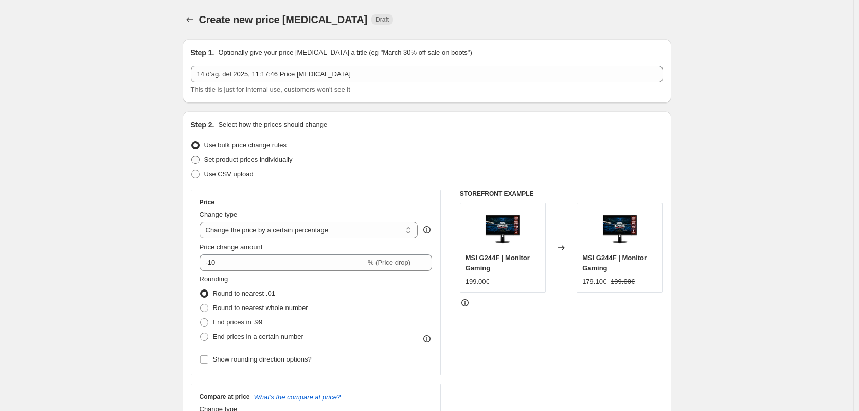
click at [242, 155] on span "Set product prices individually" at bounding box center [248, 159] width 88 height 8
click at [192, 155] on input "Set product prices individually" at bounding box center [191, 155] width 1 height 1
radio input "true"
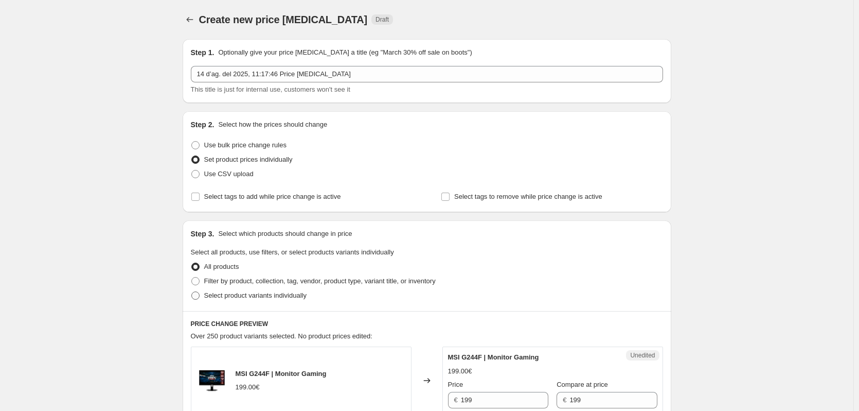
click at [249, 295] on span "Select product variants individually" at bounding box center [255, 295] width 102 height 8
click at [192, 292] on input "Select product variants individually" at bounding box center [191, 291] width 1 height 1
radio input "true"
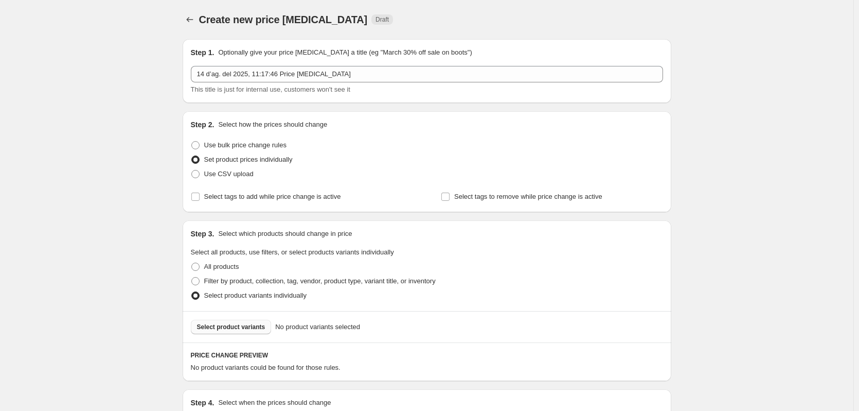
click at [246, 331] on button "Select product variants" at bounding box center [231, 327] width 81 height 14
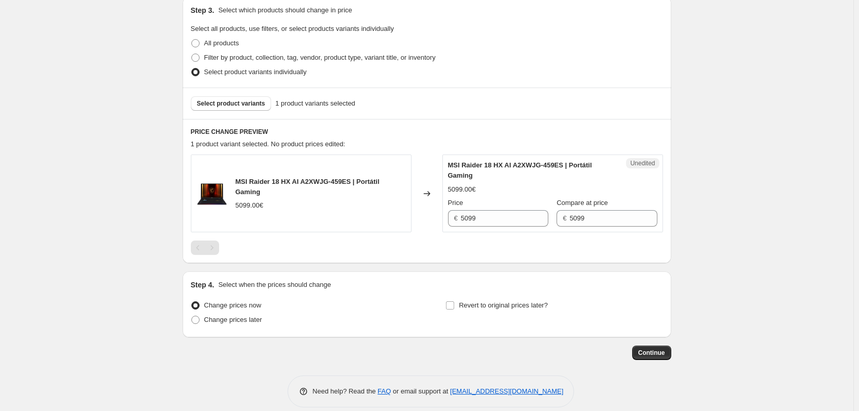
scroll to position [233, 0]
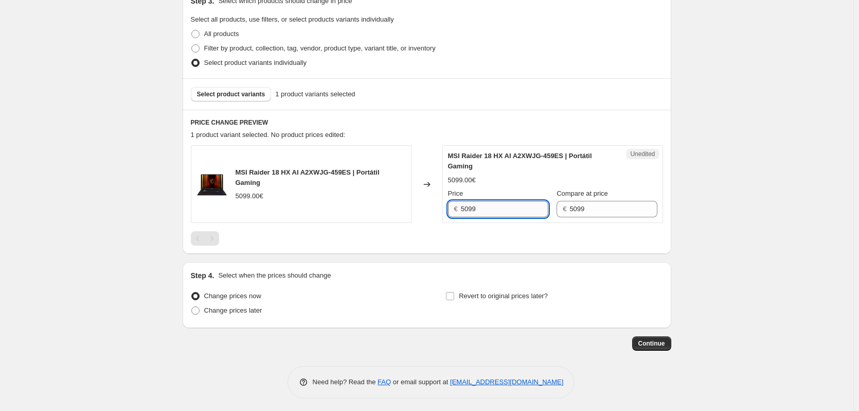
click at [503, 212] on input "5099" at bounding box center [504, 209] width 87 height 16
click at [487, 206] on input "5099" at bounding box center [504, 209] width 87 height 16
type input "4299"
click at [728, 257] on div "Create new price [MEDICAL_DATA]. This page is ready Create new price [MEDICAL_D…" at bounding box center [427, 90] width 854 height 646
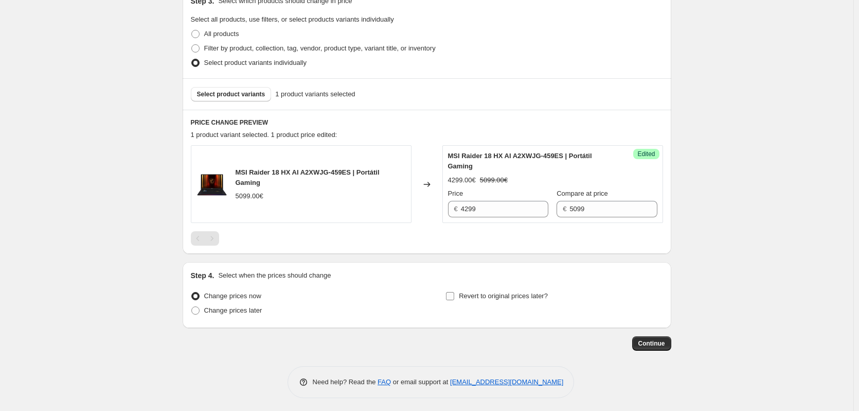
click at [454, 297] on input "Revert to original prices later?" at bounding box center [450, 296] width 8 height 8
checkbox input "true"
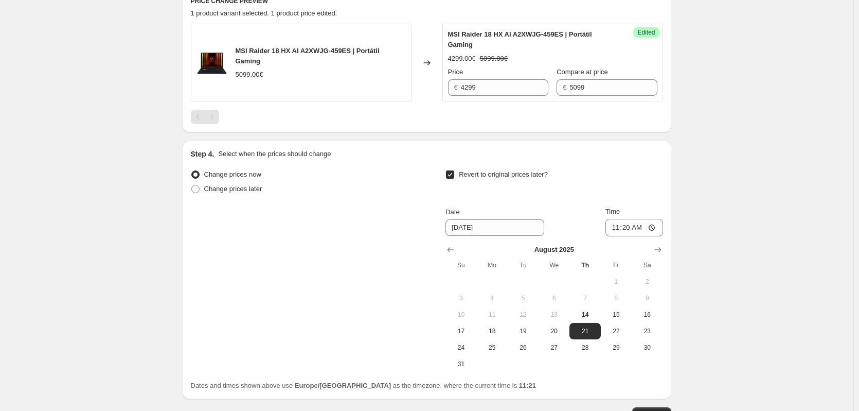
scroll to position [359, 0]
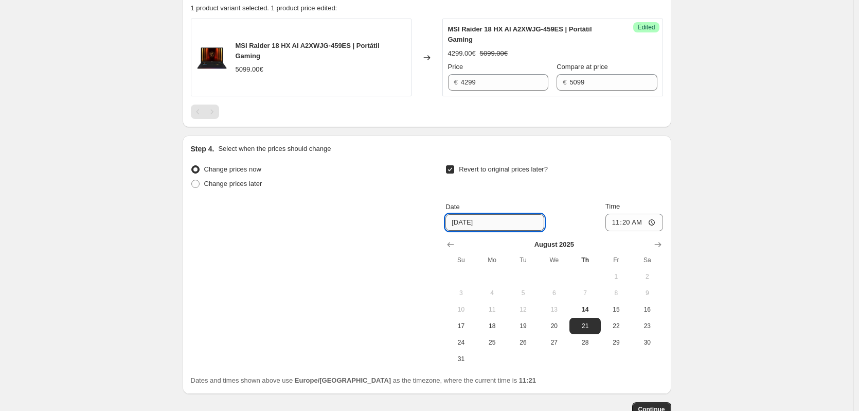
click at [471, 223] on input "[DATE]" at bounding box center [495, 222] width 99 height 16
click at [470, 359] on span "31" at bounding box center [461, 358] width 23 height 8
type input "[DATE]"
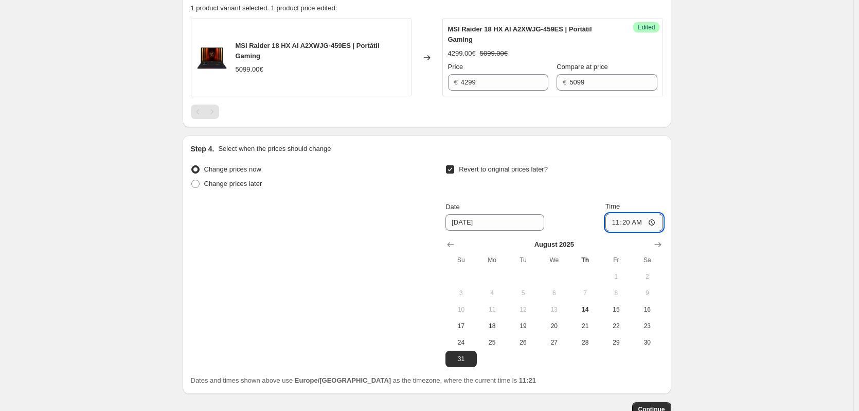
click at [641, 221] on input "11:20" at bounding box center [635, 222] width 58 height 17
type input "23:59"
click at [822, 100] on div "Create new price [MEDICAL_DATA]. This page is ready Create new price [MEDICAL_D…" at bounding box center [427, 60] width 854 height 838
click at [655, 404] on button "Continue" at bounding box center [651, 409] width 39 height 14
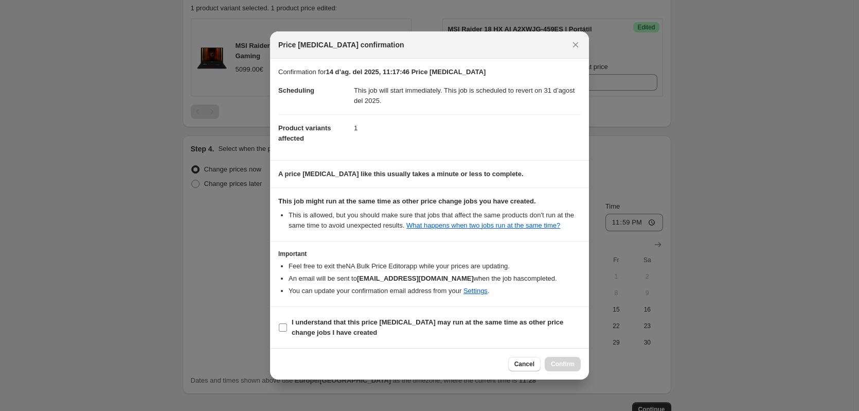
click at [321, 329] on b "I understand that this price [MEDICAL_DATA] may run at the same time as other p…" at bounding box center [428, 327] width 272 height 18
click at [287, 329] on input "I understand that this price [MEDICAL_DATA] may run at the same time as other p…" at bounding box center [283, 327] width 8 height 8
checkbox input "true"
click at [566, 363] on span "Confirm" at bounding box center [563, 364] width 24 height 8
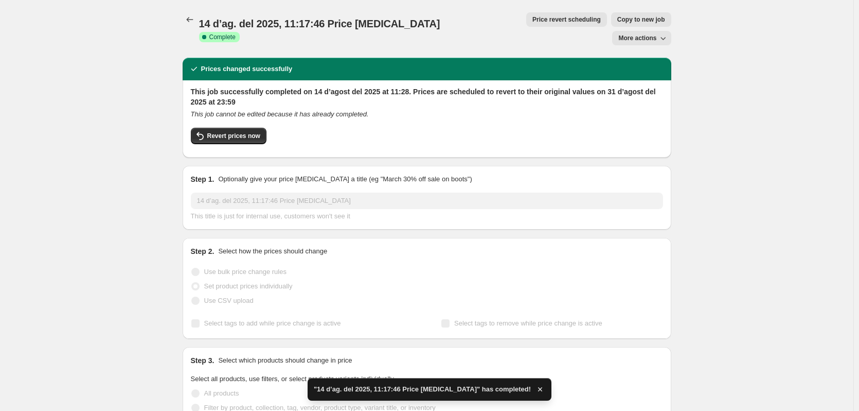
click at [636, 31] on button "More actions" at bounding box center [641, 38] width 59 height 14
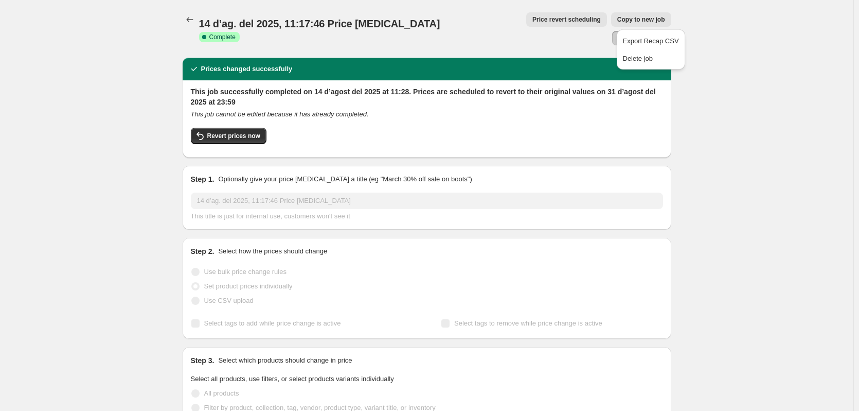
drag, startPoint x: 636, startPoint y: 15, endPoint x: 724, endPoint y: 61, distance: 99.0
click at [638, 31] on button "More actions" at bounding box center [641, 38] width 59 height 14
